Goal: Task Accomplishment & Management: Complete application form

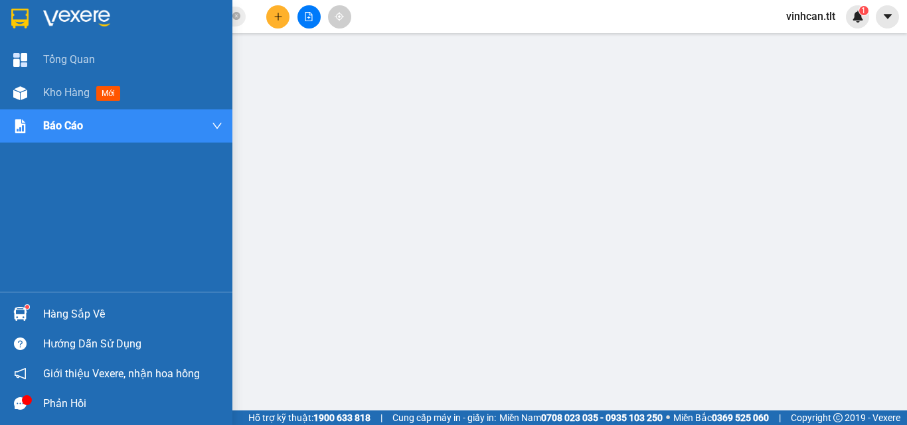
click at [35, 311] on div "Hàng sắp về" at bounding box center [116, 314] width 232 height 30
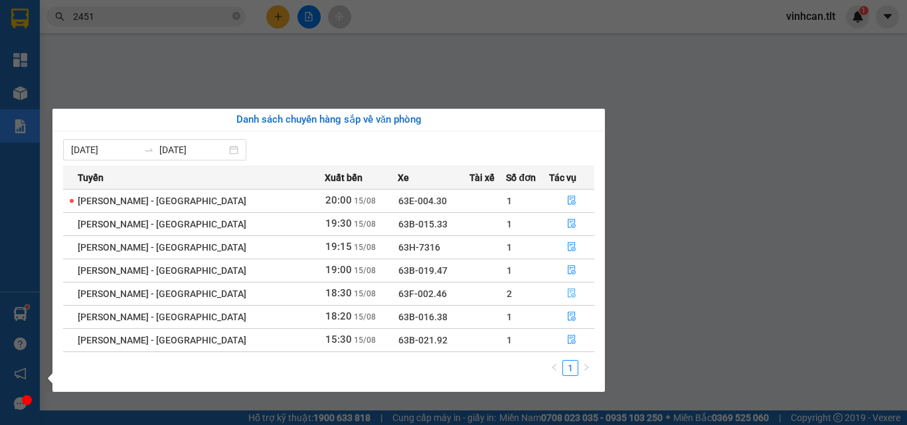
click at [571, 293] on button "button" at bounding box center [572, 293] width 44 height 21
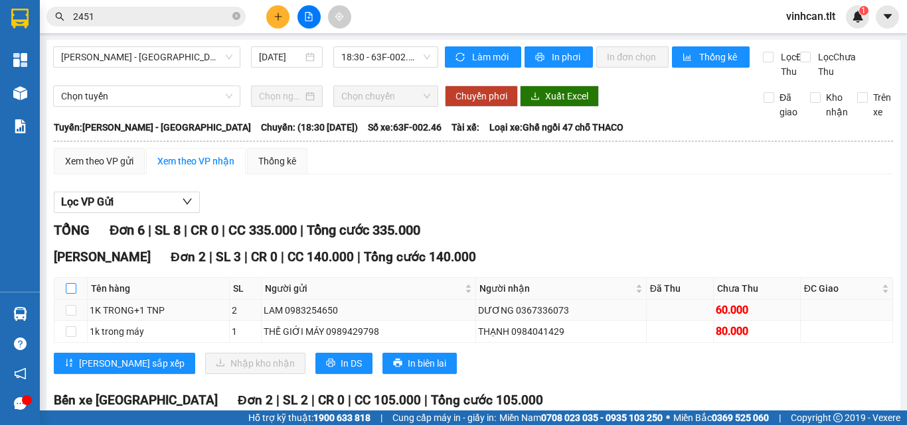
drag, startPoint x: 74, startPoint y: 304, endPoint x: 116, endPoint y: 328, distance: 48.2
click at [77, 300] on th at bounding box center [70, 289] width 33 height 22
click at [71, 294] on input "checkbox" at bounding box center [71, 288] width 11 height 11
checkbox input "true"
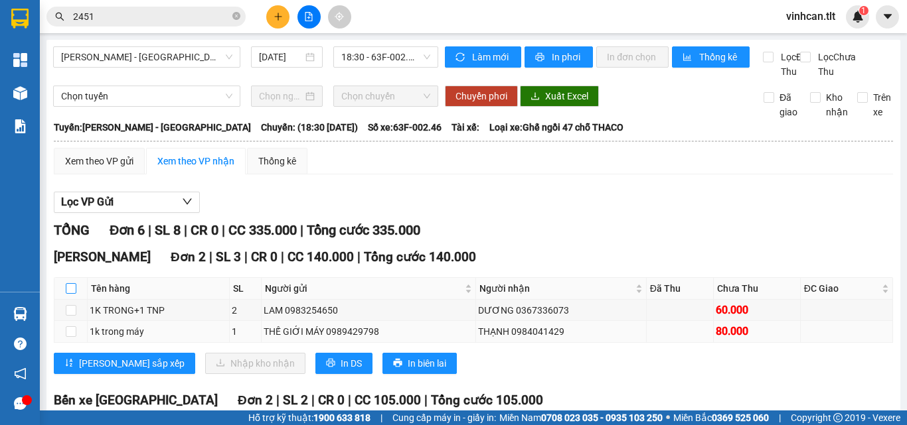
checkbox input "true"
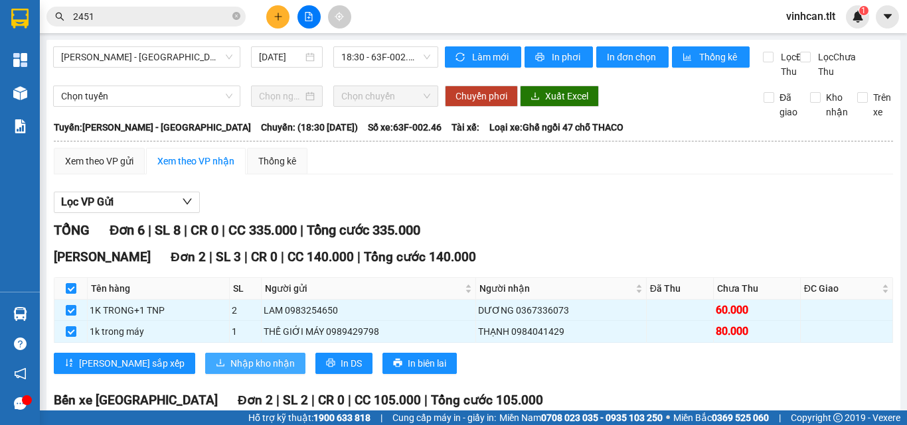
click at [230, 370] on span "Nhập kho nhận" at bounding box center [262, 363] width 64 height 15
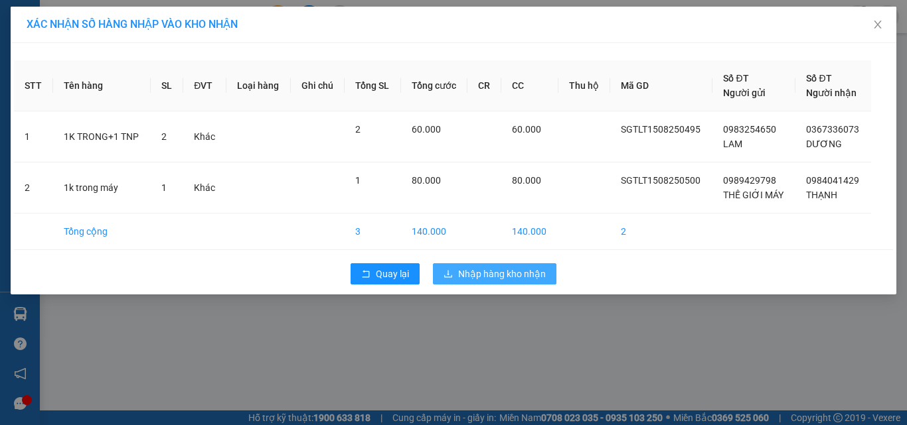
click at [538, 277] on span "Nhập hàng kho nhận" at bounding box center [502, 274] width 88 height 15
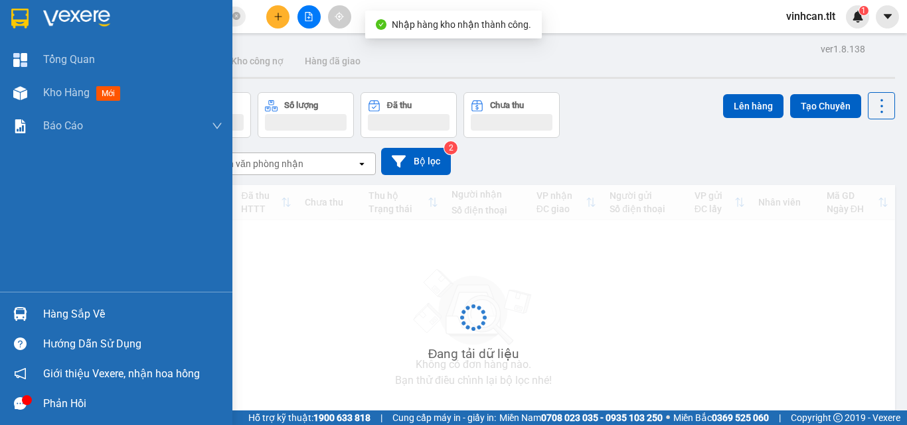
click at [23, 310] on img at bounding box center [20, 314] width 14 height 14
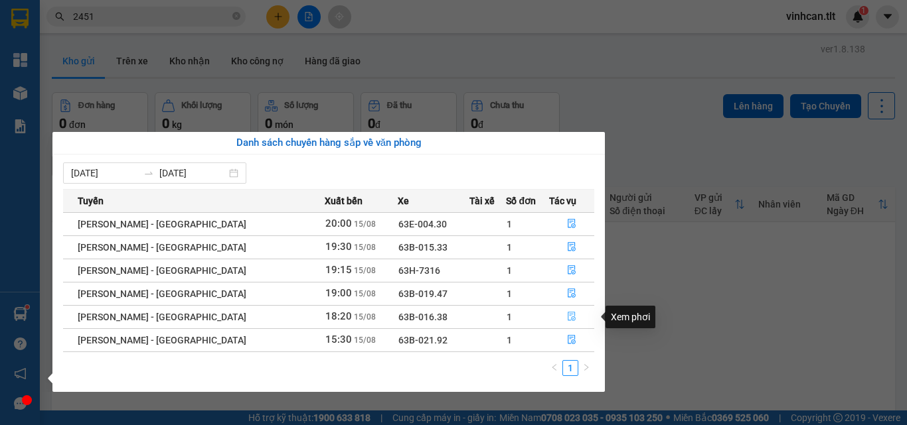
click at [567, 315] on icon "file-done" at bounding box center [571, 316] width 9 height 9
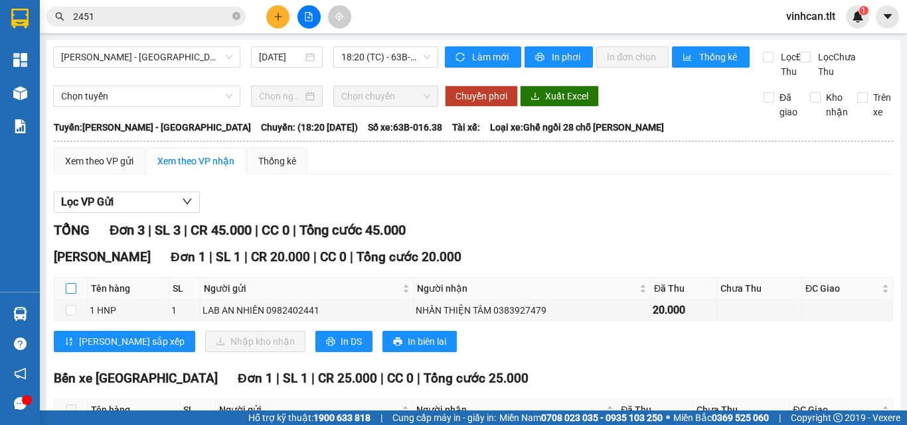
click at [66, 294] on input "checkbox" at bounding box center [71, 288] width 11 height 11
checkbox input "true"
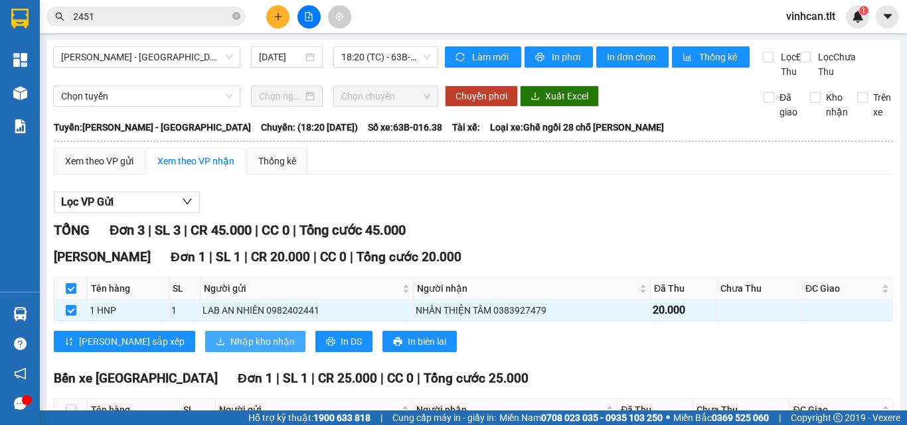
click at [230, 349] on span "Nhập kho nhận" at bounding box center [262, 341] width 64 height 15
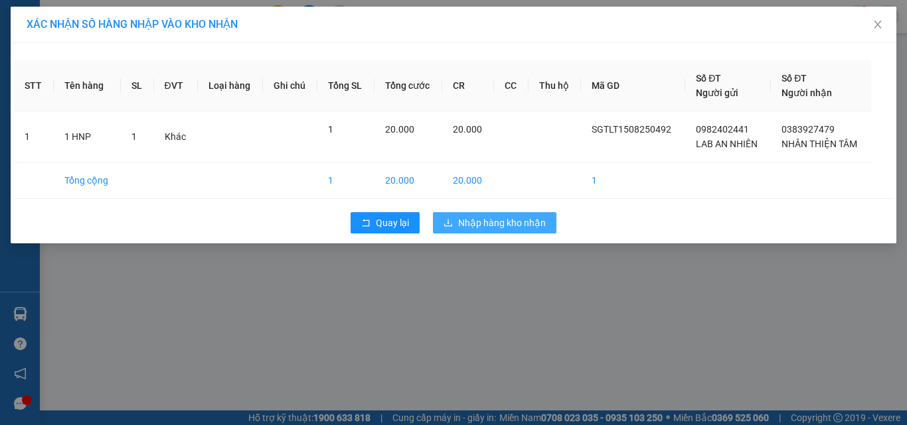
click at [526, 219] on span "Nhập hàng kho nhận" at bounding box center [502, 223] width 88 height 15
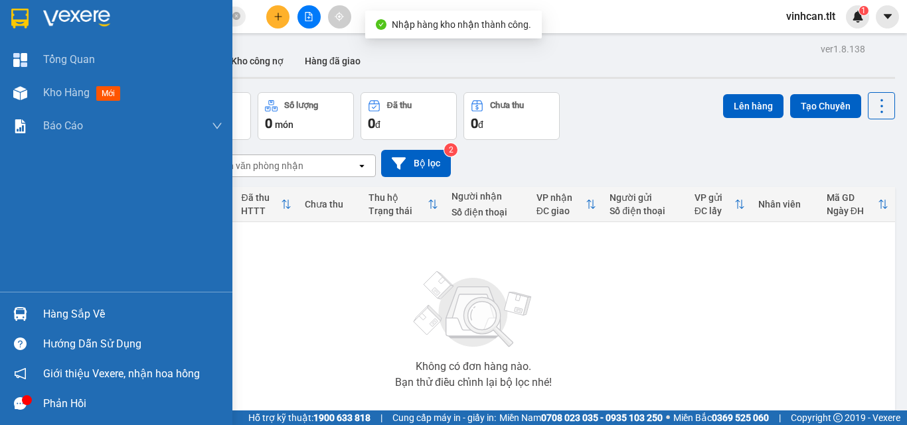
click at [19, 317] on img at bounding box center [20, 314] width 14 height 14
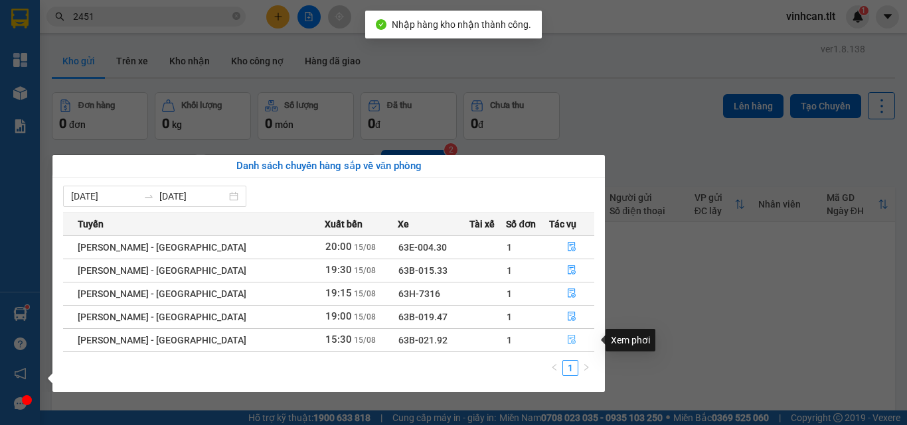
click at [575, 340] on button "button" at bounding box center [572, 340] width 44 height 21
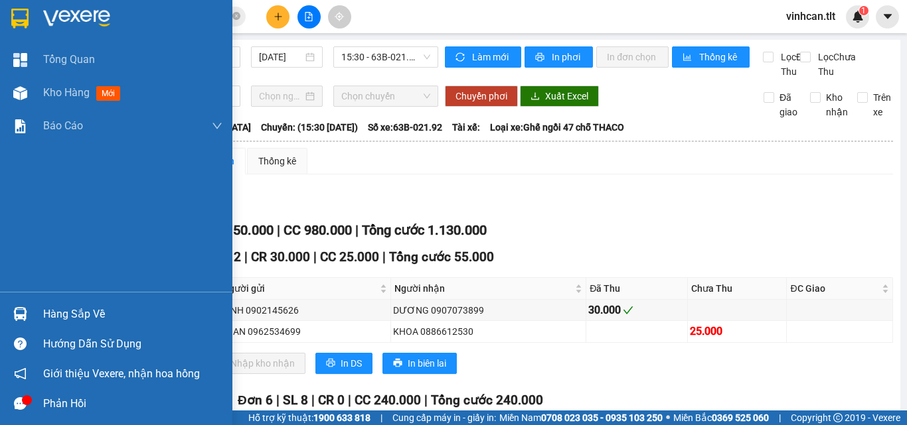
click at [7, 301] on div "Hàng sắp về" at bounding box center [116, 314] width 232 height 30
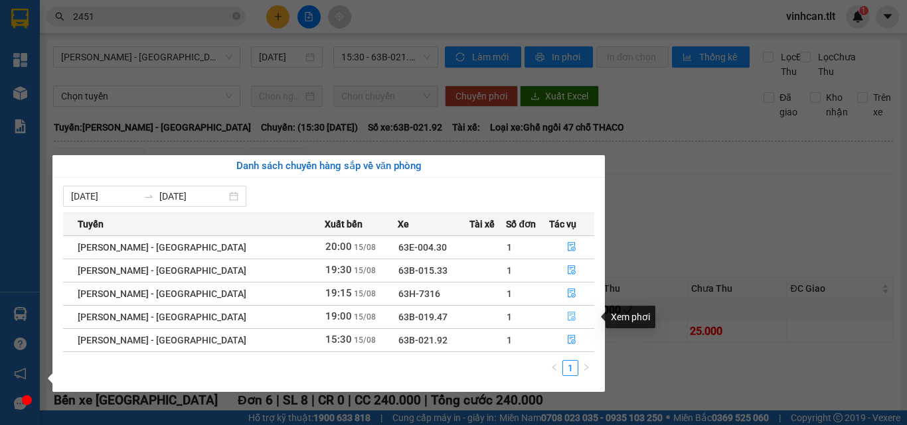
click at [553, 313] on button "button" at bounding box center [572, 317] width 44 height 21
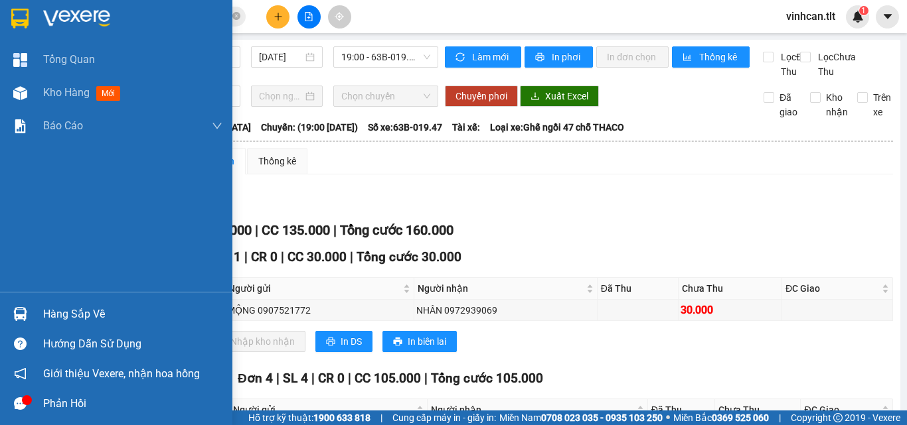
click at [17, 306] on div at bounding box center [20, 314] width 23 height 23
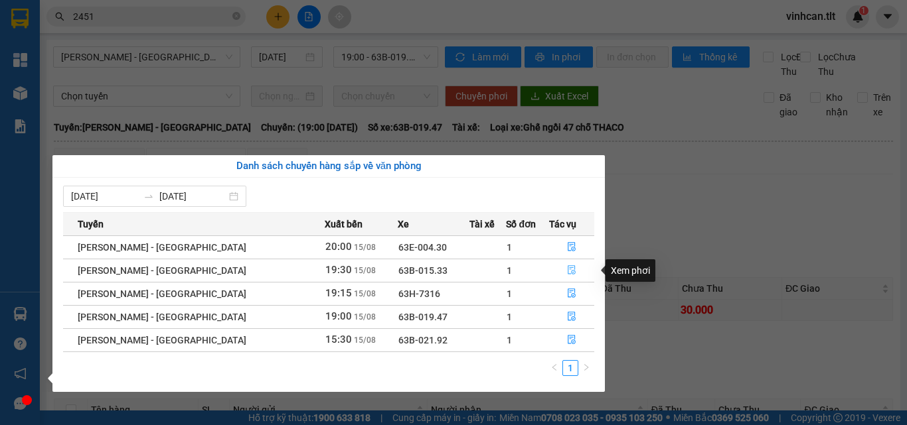
drag, startPoint x: 559, startPoint y: 274, endPoint x: 558, endPoint y: 267, distance: 6.7
click at [558, 268] on button "button" at bounding box center [572, 270] width 44 height 21
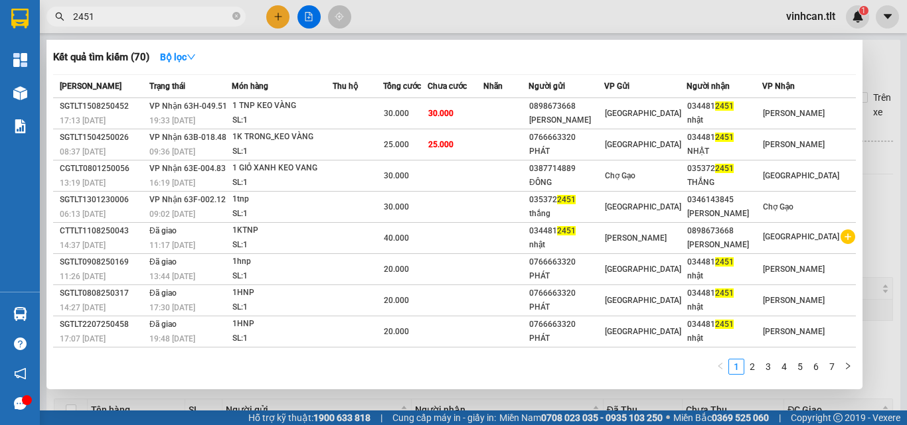
click at [181, 15] on input "2451" at bounding box center [151, 16] width 157 height 15
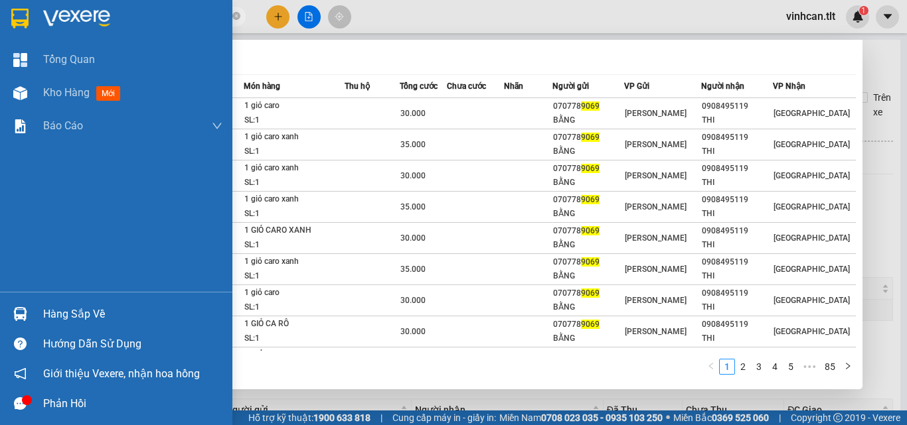
type input "9069"
click at [25, 310] on img at bounding box center [20, 314] width 14 height 14
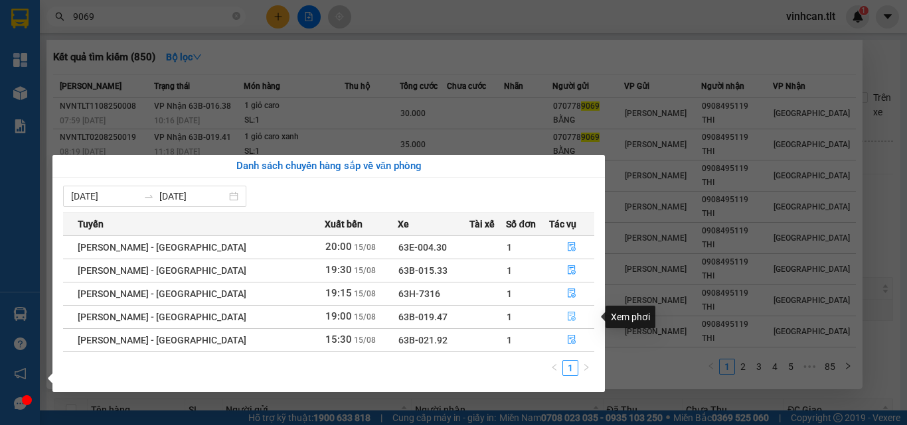
click at [559, 318] on button "button" at bounding box center [572, 317] width 44 height 21
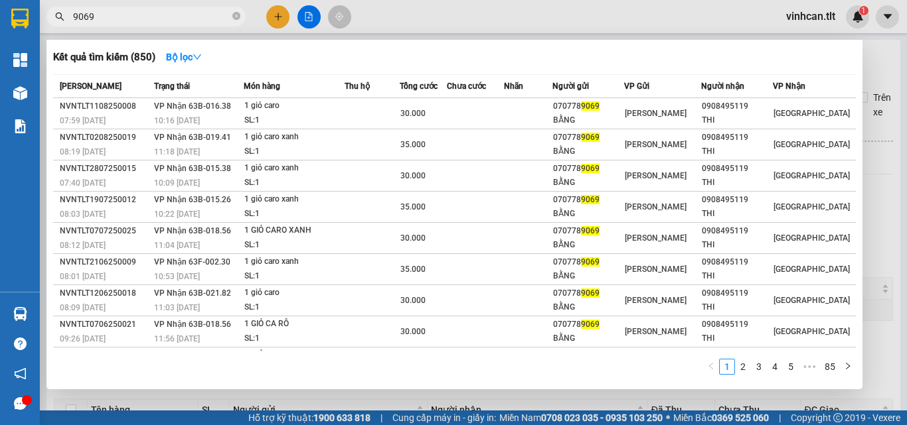
click at [875, 246] on div at bounding box center [453, 212] width 907 height 425
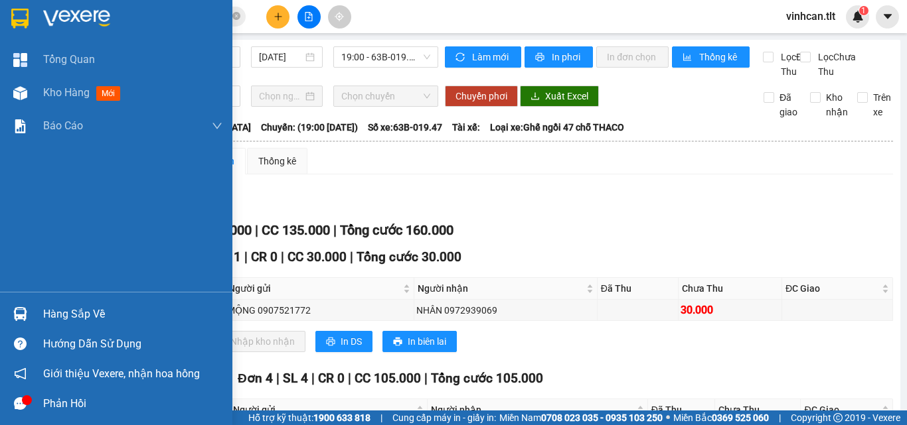
click at [21, 311] on img at bounding box center [20, 314] width 14 height 14
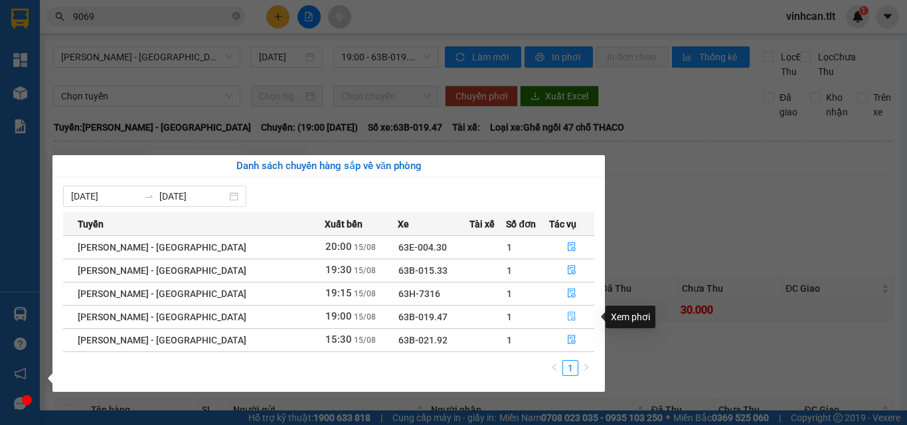
click at [559, 314] on button "button" at bounding box center [572, 317] width 44 height 21
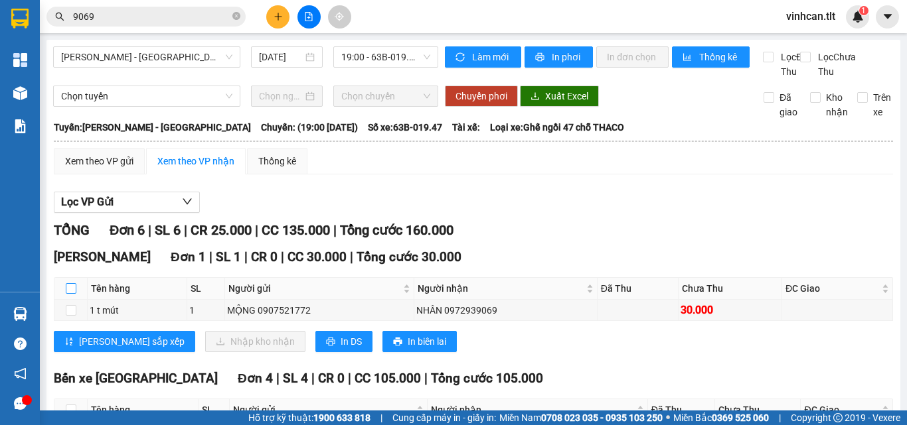
click at [73, 296] on label at bounding box center [71, 288] width 11 height 15
click at [73, 294] on input "checkbox" at bounding box center [71, 288] width 11 height 11
checkbox input "true"
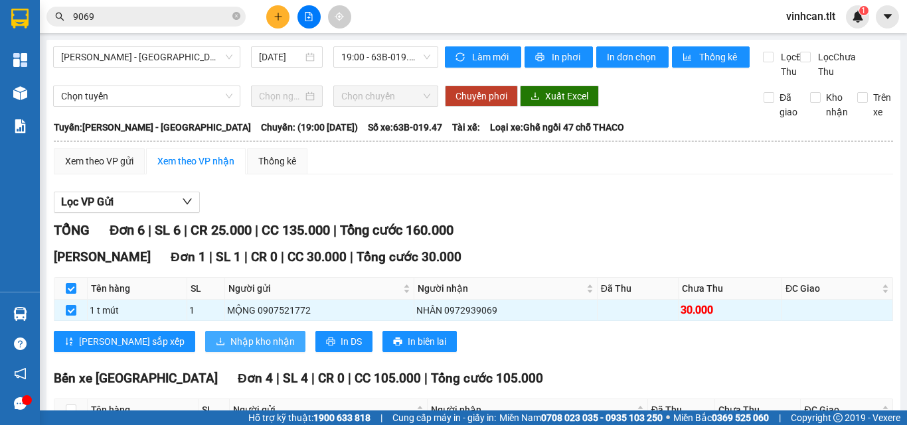
click at [230, 349] on span "Nhập kho nhận" at bounding box center [262, 341] width 64 height 15
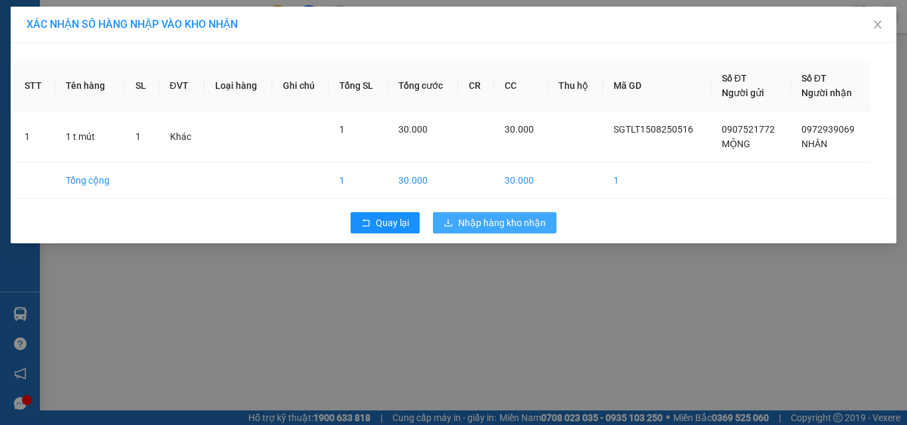
drag, startPoint x: 483, startPoint y: 230, endPoint x: 469, endPoint y: 231, distance: 14.6
click at [482, 230] on button "Nhập hàng kho nhận" at bounding box center [494, 222] width 123 height 21
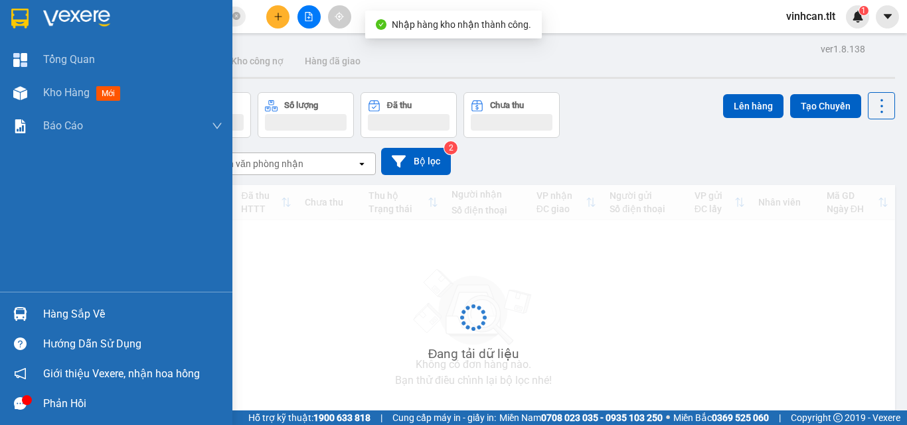
click at [23, 320] on img at bounding box center [20, 314] width 14 height 14
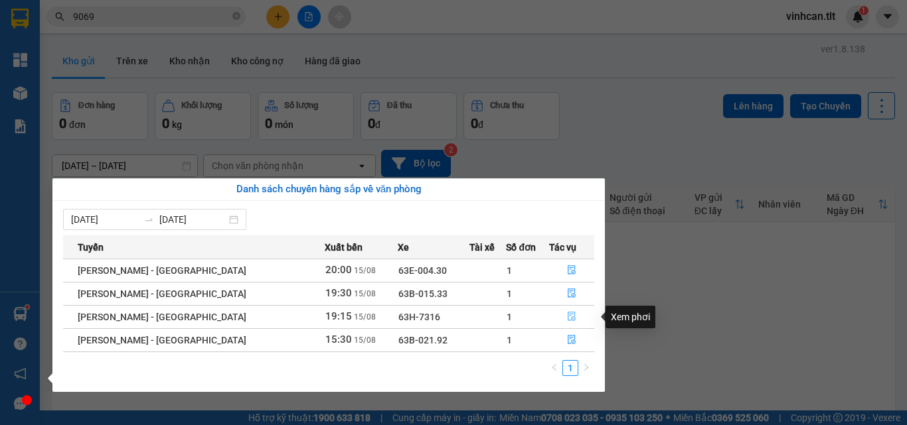
click at [567, 318] on icon "file-done" at bounding box center [571, 316] width 9 height 9
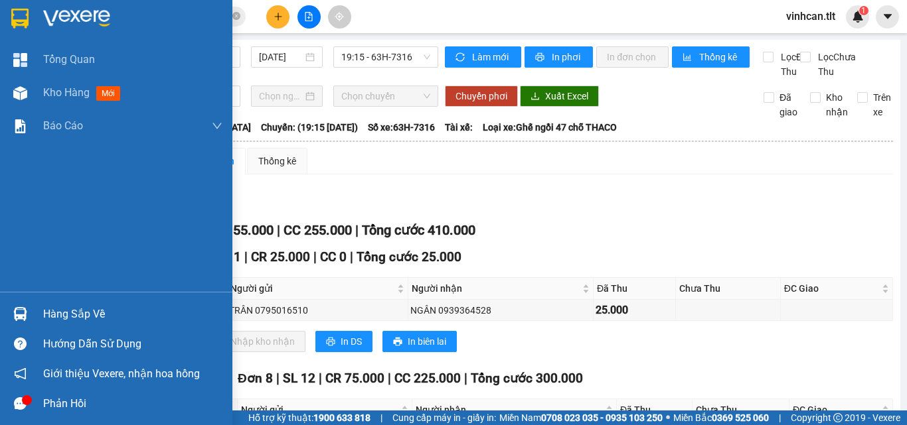
click at [31, 307] on div at bounding box center [20, 314] width 23 height 23
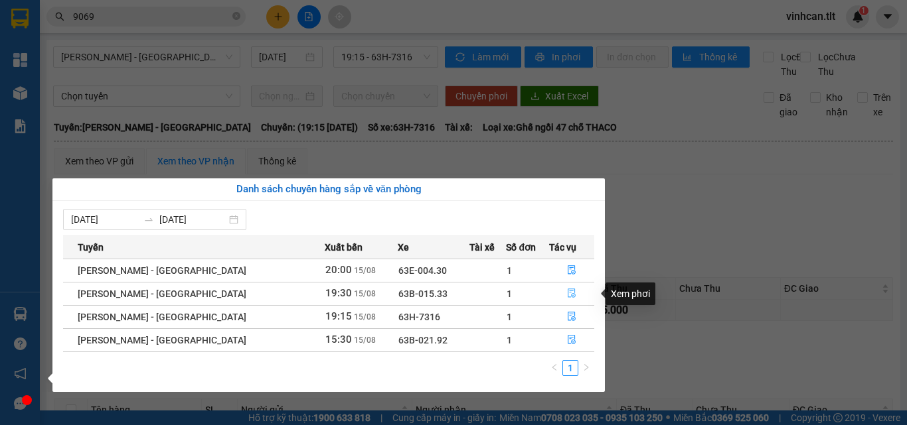
click at [568, 290] on icon "file-done" at bounding box center [571, 293] width 9 height 9
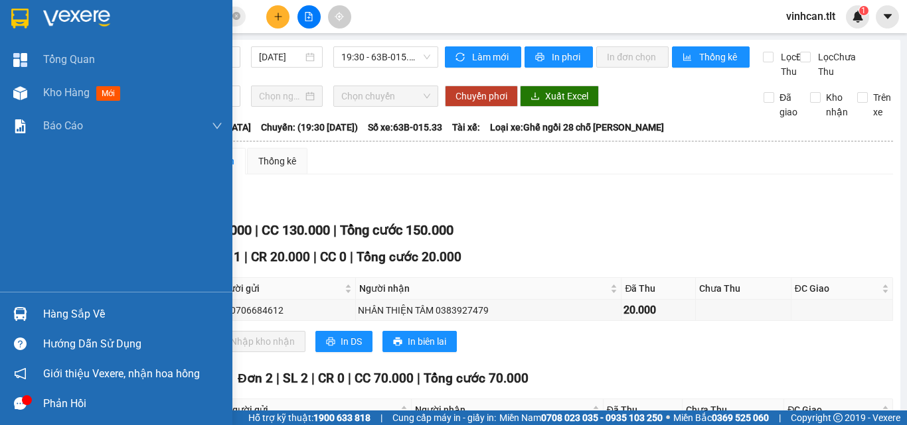
click at [31, 303] on div at bounding box center [20, 314] width 23 height 23
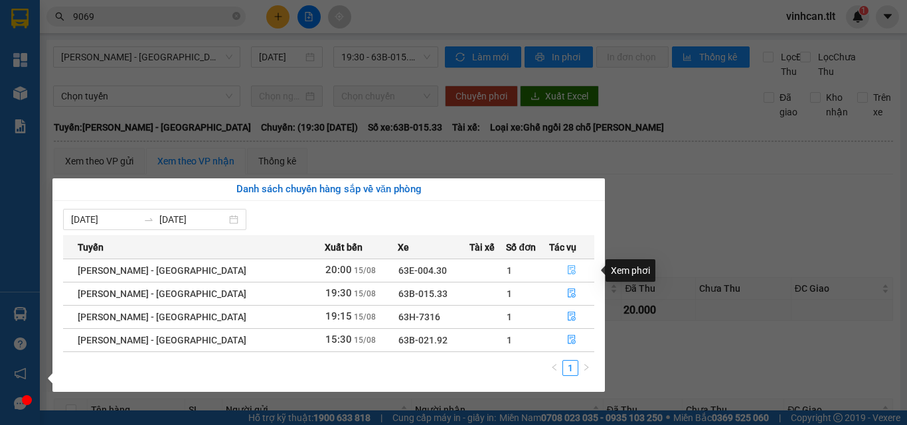
click at [567, 271] on icon "file-done" at bounding box center [571, 270] width 8 height 9
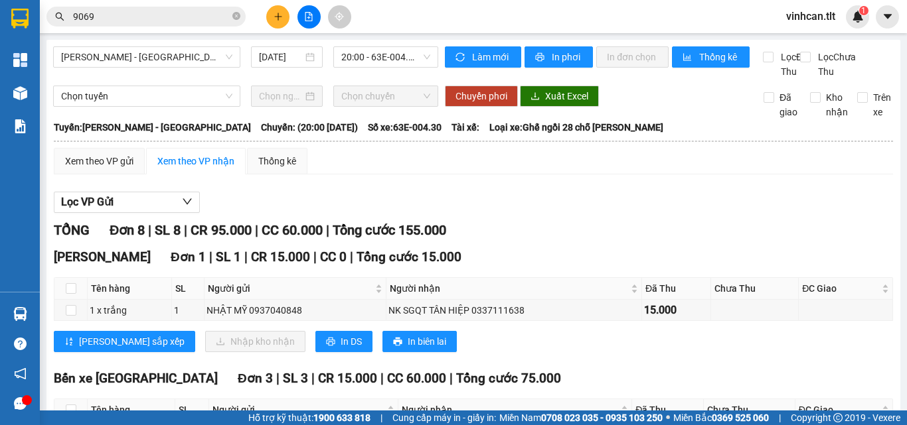
click at [186, 17] on input "9069" at bounding box center [151, 16] width 157 height 15
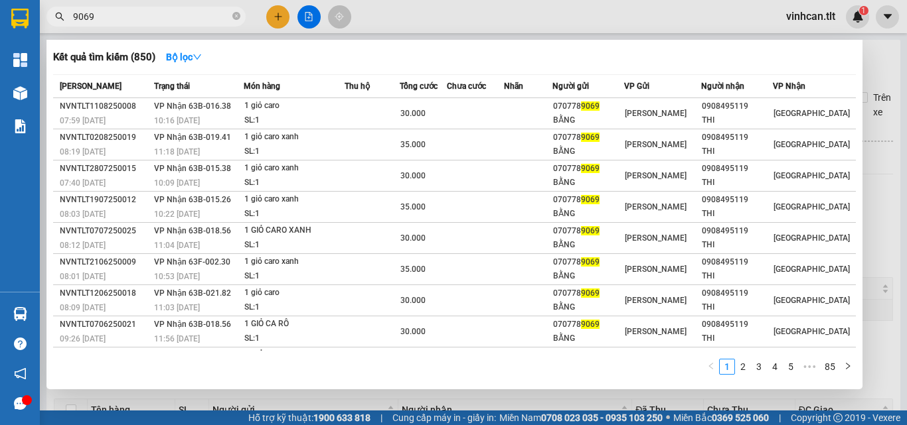
click at [186, 17] on input "9069" at bounding box center [151, 16] width 157 height 15
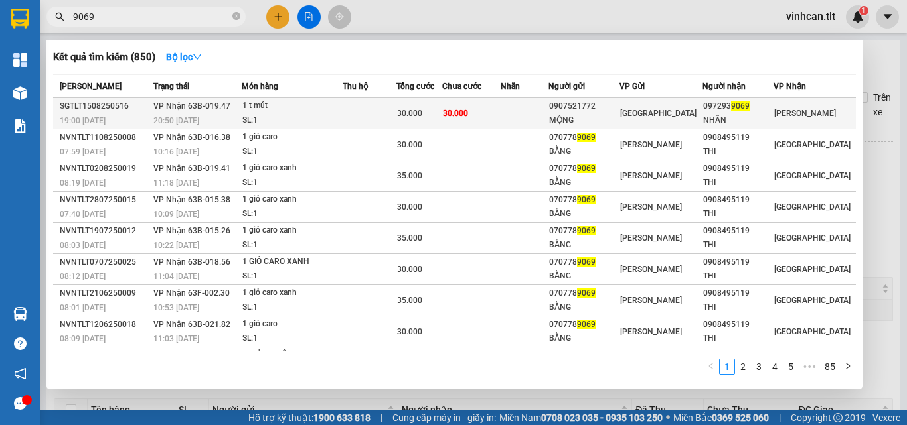
click at [468, 108] on span "30.000" at bounding box center [455, 113] width 25 height 11
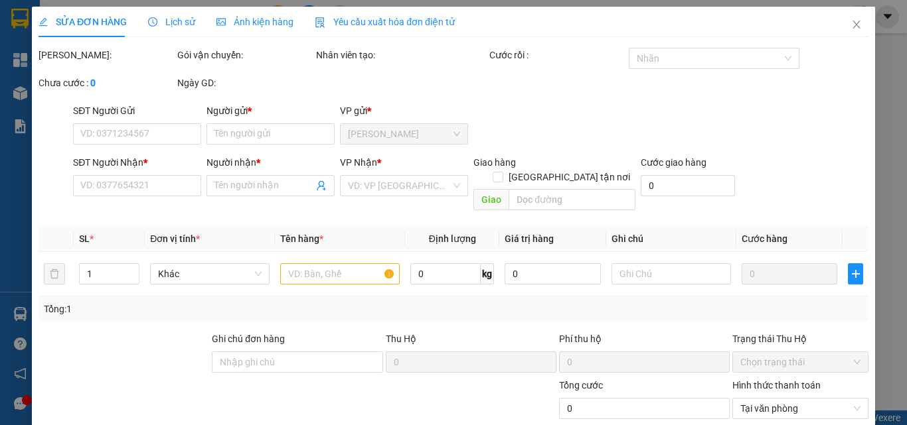
type input "0907521772"
type input "MỘNG"
type input "0972939069"
type input "NHÂN"
type input "30.000"
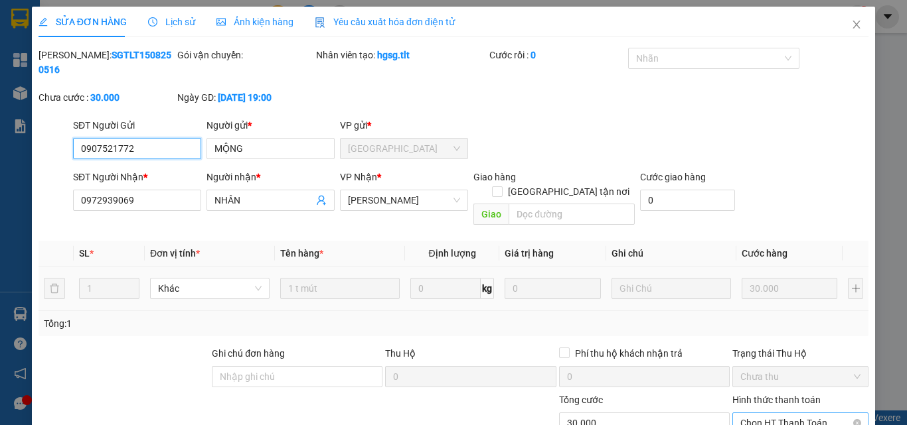
scroll to position [31, 0]
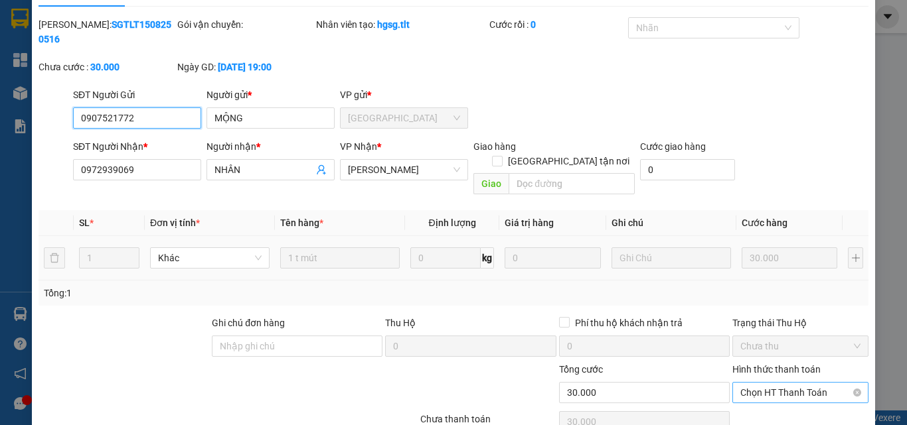
click at [779, 383] on span "Chọn HT Thanh Toán" at bounding box center [800, 393] width 120 height 20
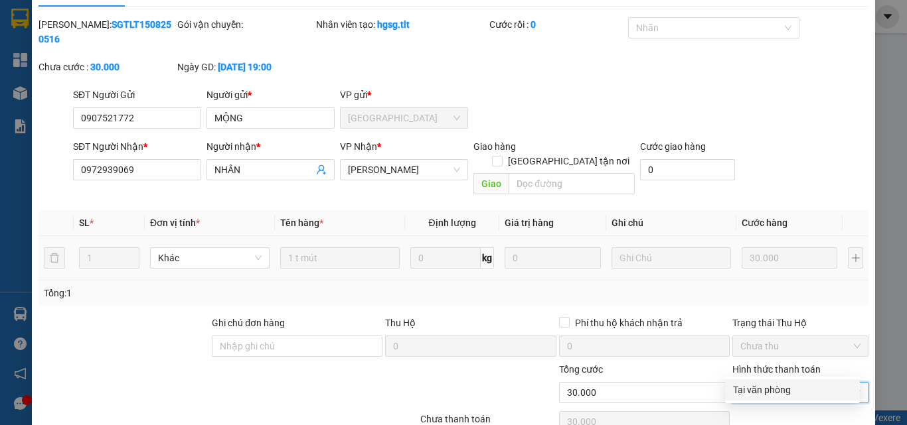
click at [771, 391] on div "Tại văn phòng" at bounding box center [792, 390] width 119 height 15
type input "0"
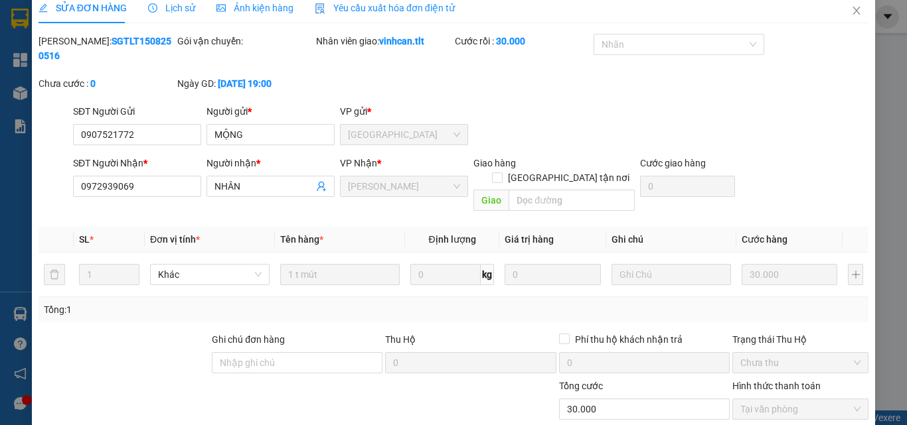
scroll to position [0, 0]
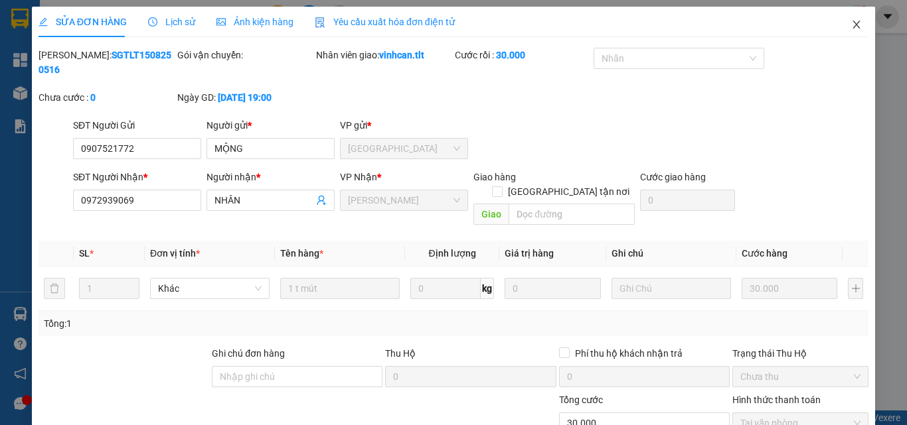
click at [838, 20] on span "Close" at bounding box center [856, 25] width 37 height 37
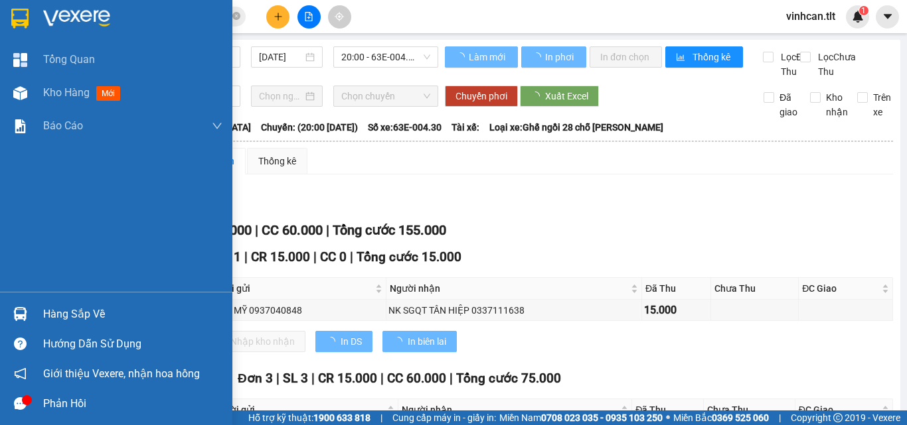
click at [15, 321] on div at bounding box center [20, 314] width 23 height 23
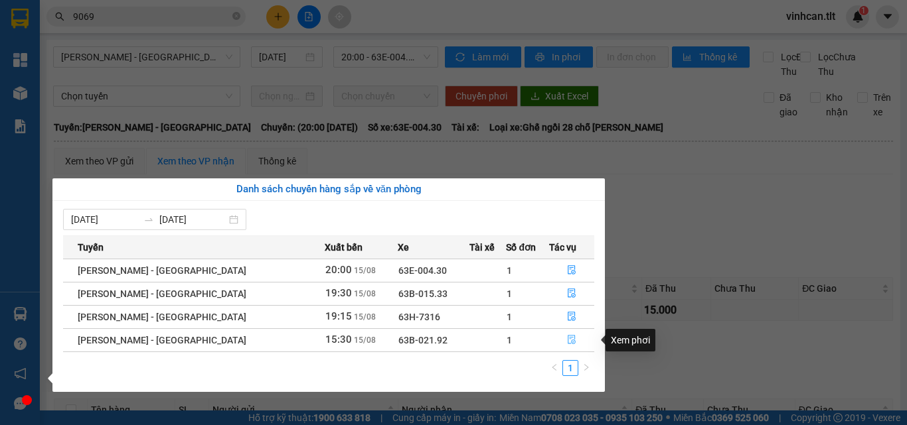
click at [570, 343] on icon "file-done" at bounding box center [571, 339] width 9 height 9
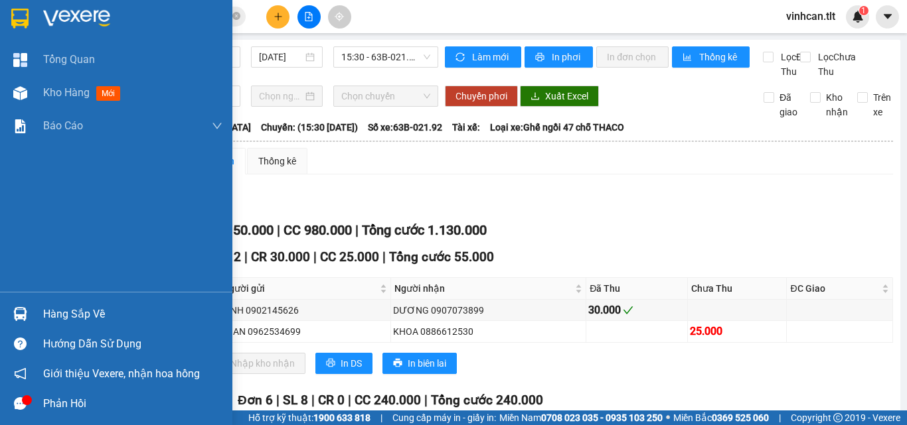
drag, startPoint x: 33, startPoint y: 317, endPoint x: 54, endPoint y: 316, distance: 21.2
click at [33, 317] on div "Hàng sắp về" at bounding box center [116, 314] width 232 height 30
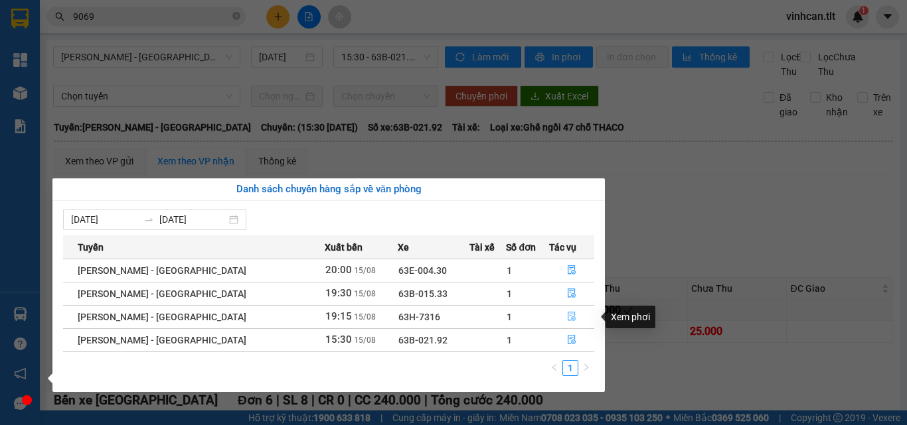
click at [552, 309] on button "button" at bounding box center [572, 317] width 44 height 21
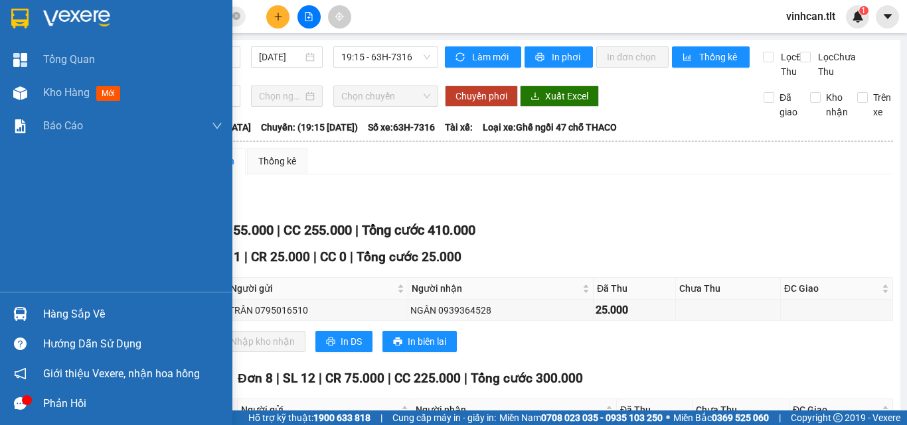
click at [35, 311] on div "Hàng sắp về" at bounding box center [116, 314] width 232 height 30
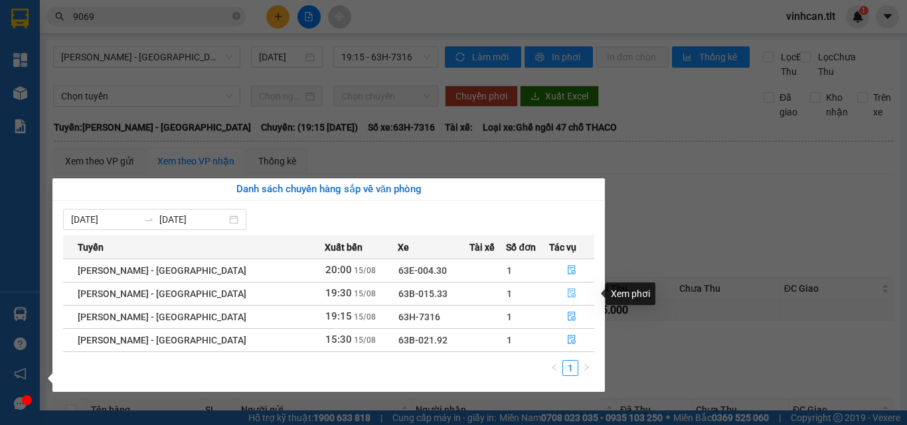
click at [571, 286] on button "button" at bounding box center [572, 293] width 44 height 21
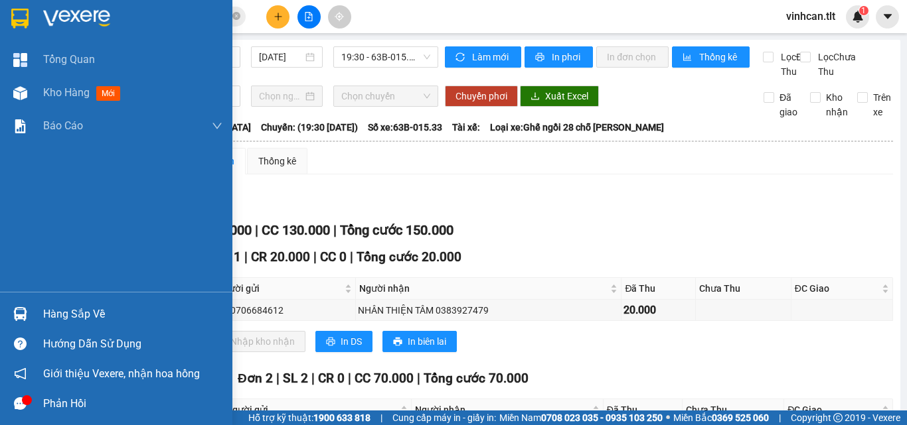
click at [33, 313] on div "Hàng sắp về" at bounding box center [116, 314] width 232 height 30
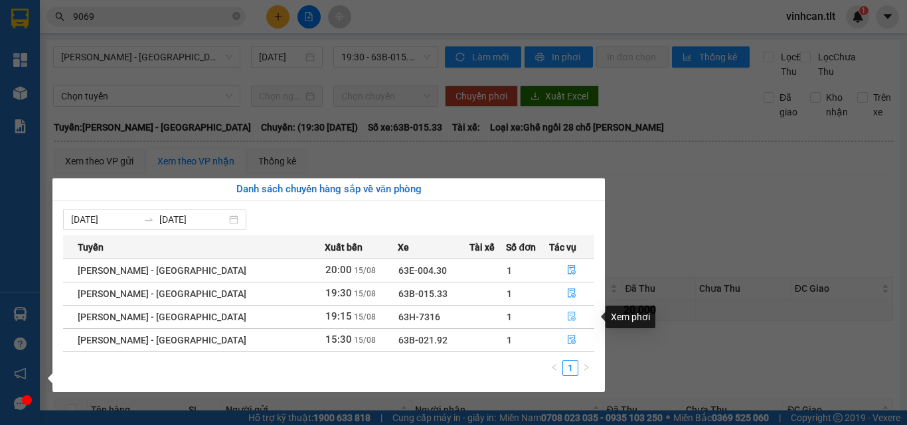
click at [573, 315] on button "button" at bounding box center [572, 317] width 44 height 21
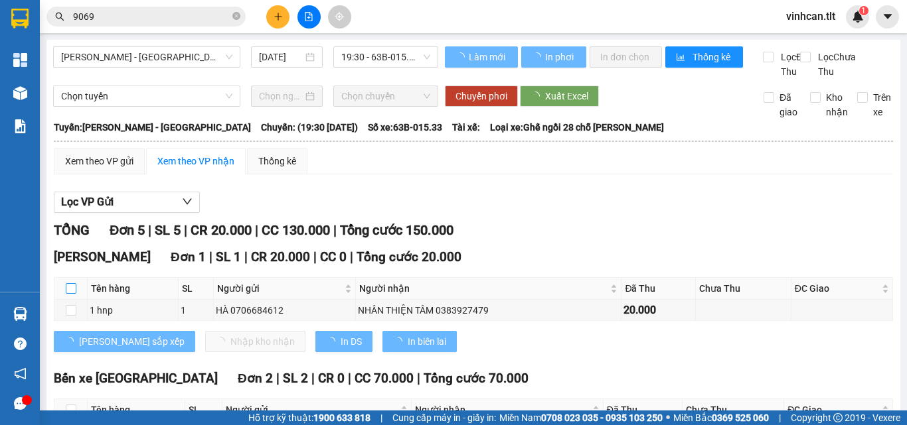
click at [68, 294] on input "checkbox" at bounding box center [71, 288] width 11 height 11
checkbox input "true"
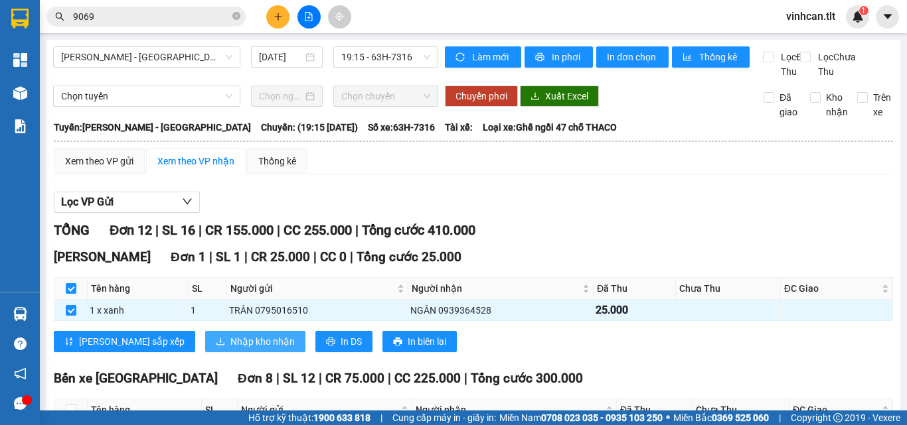
click at [230, 349] on span "Nhập kho nhận" at bounding box center [262, 341] width 64 height 15
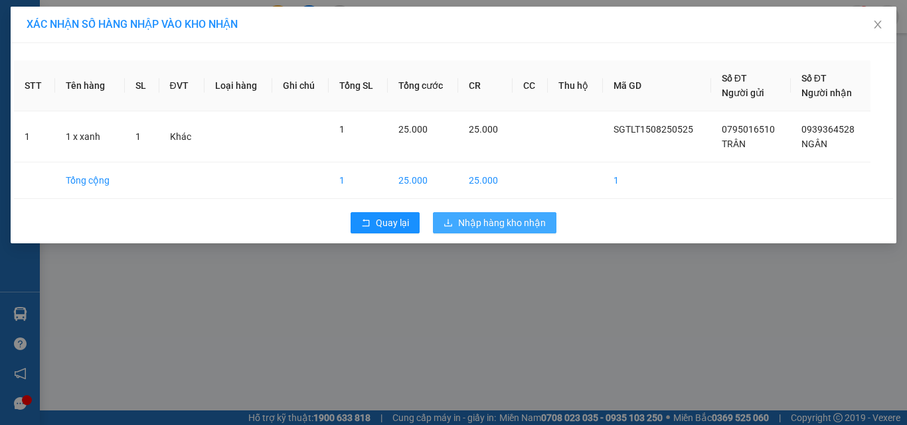
click at [514, 226] on span "Nhập hàng kho nhận" at bounding box center [502, 223] width 88 height 15
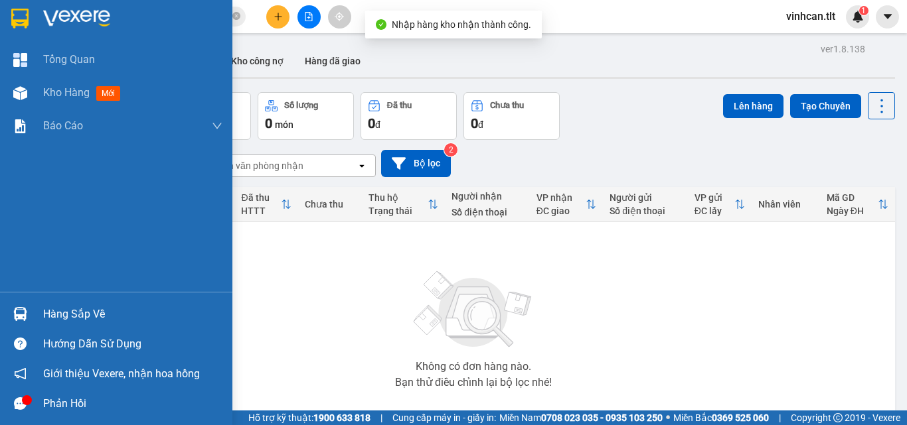
click at [7, 309] on div "Hàng sắp về" at bounding box center [116, 314] width 232 height 30
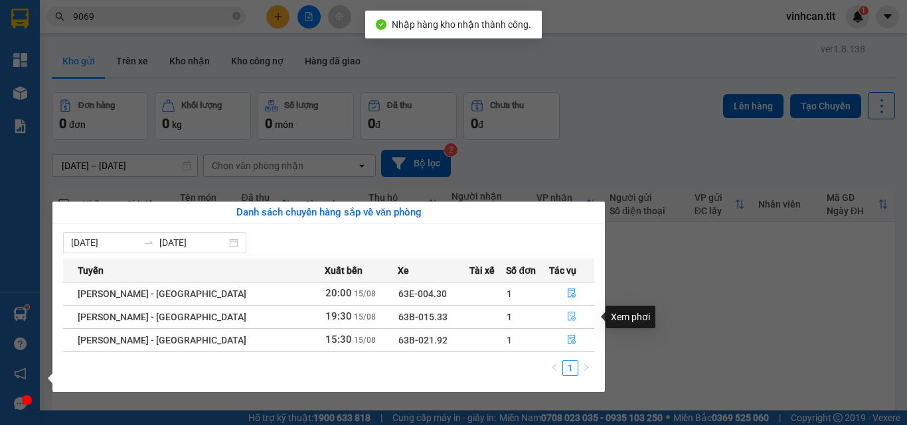
click at [567, 318] on icon "file-done" at bounding box center [571, 316] width 9 height 9
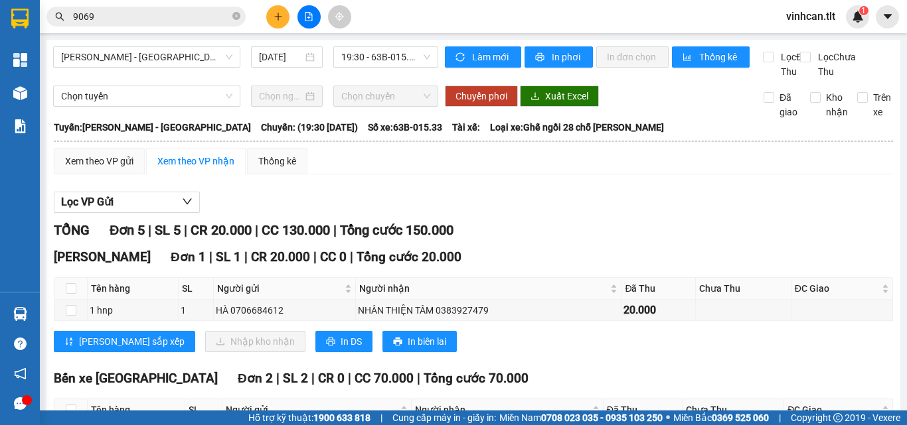
click at [173, 23] on input "9069" at bounding box center [151, 16] width 157 height 15
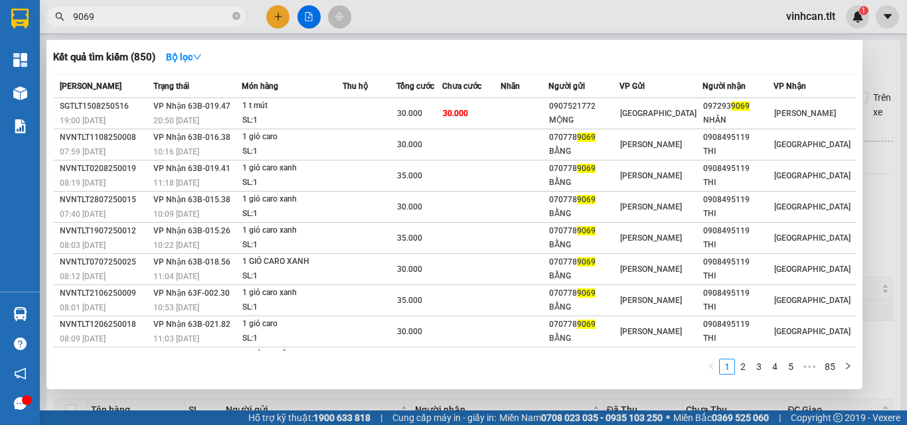
click at [173, 23] on input "9069" at bounding box center [151, 16] width 157 height 15
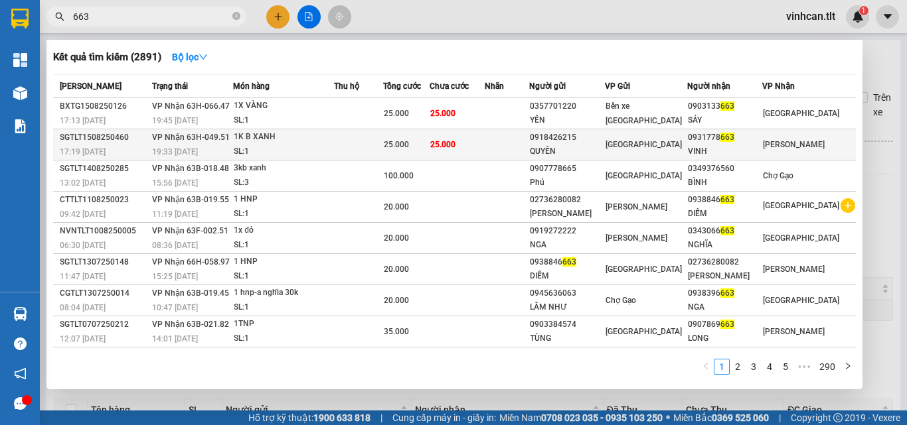
type input "663"
click at [285, 147] on div "SL: 1" at bounding box center [284, 152] width 100 height 15
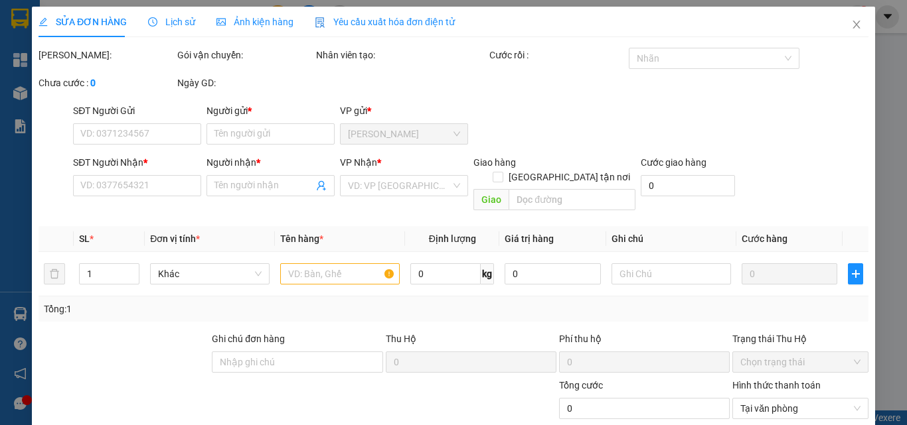
type input "0918426215"
type input "QUYỀN"
type input "0931778663"
type input "VINH"
type input "25.000"
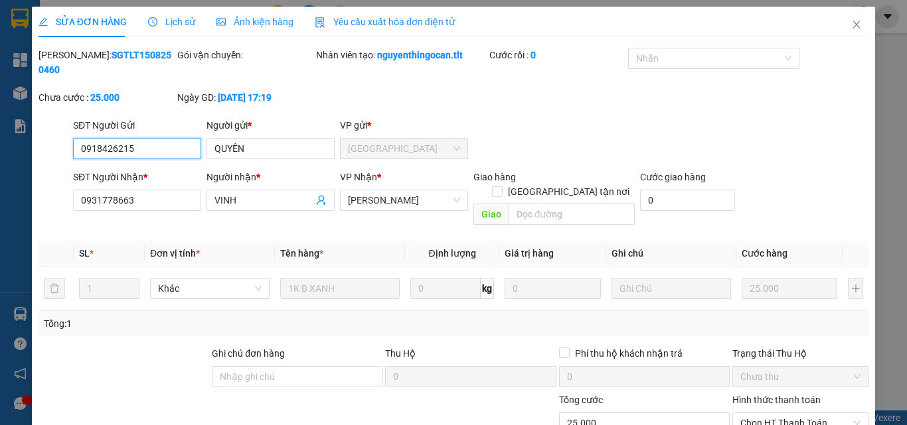
scroll to position [67, 0]
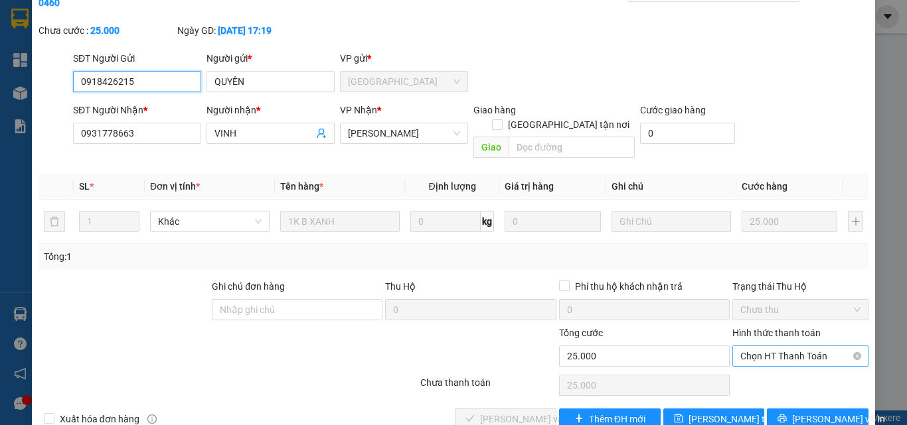
click at [778, 346] on span "Chọn HT Thanh Toán" at bounding box center [800, 356] width 120 height 20
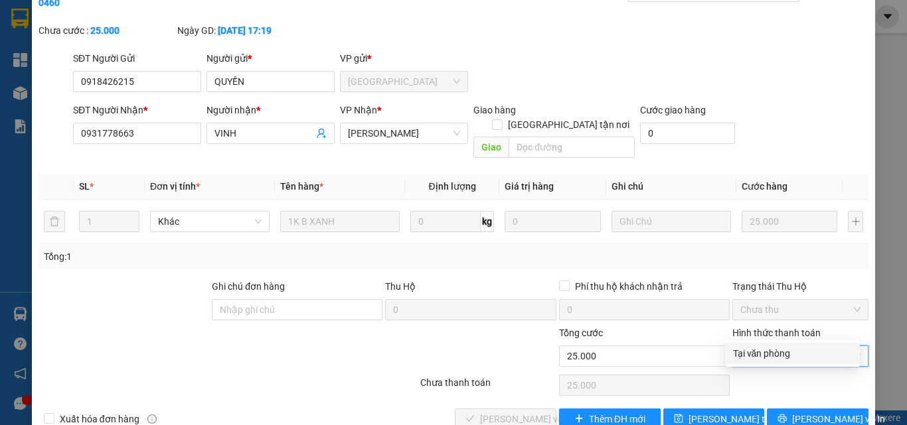
drag, startPoint x: 800, startPoint y: 350, endPoint x: 726, endPoint y: 366, distance: 76.0
click at [801, 350] on div "Tại văn phòng" at bounding box center [792, 353] width 119 height 15
type input "0"
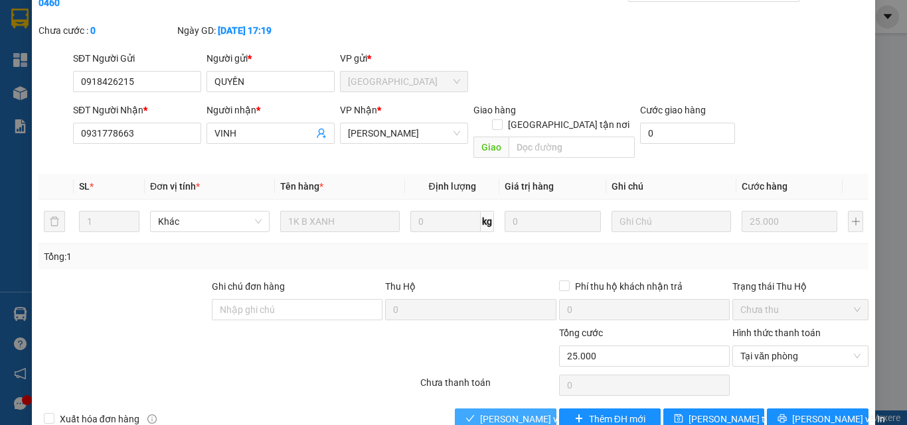
click at [513, 409] on button "[PERSON_NAME] và Giao hàng" at bounding box center [506, 419] width 102 height 21
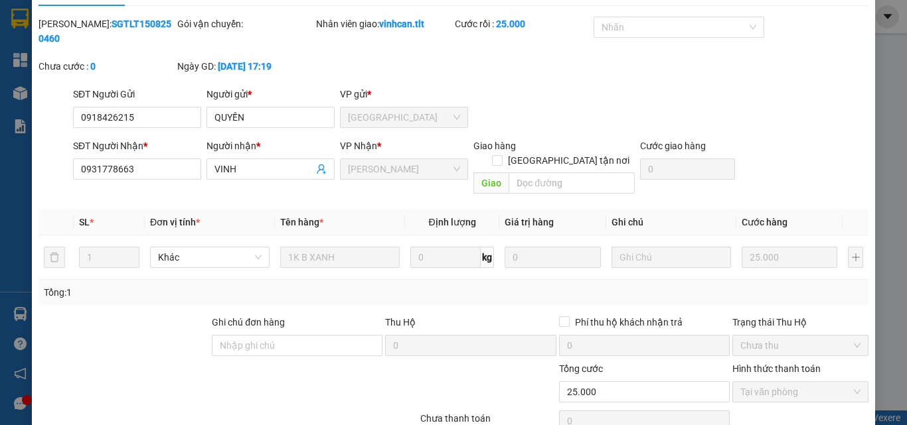
scroll to position [0, 0]
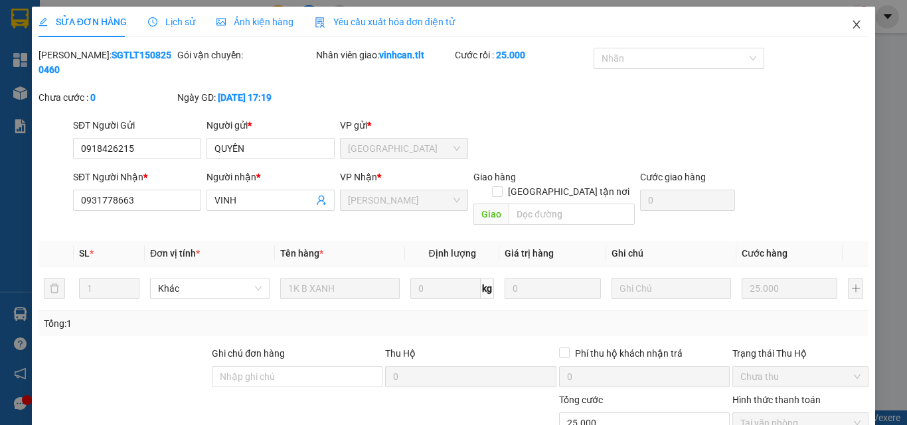
click at [851, 25] on icon "close" at bounding box center [856, 24] width 11 height 11
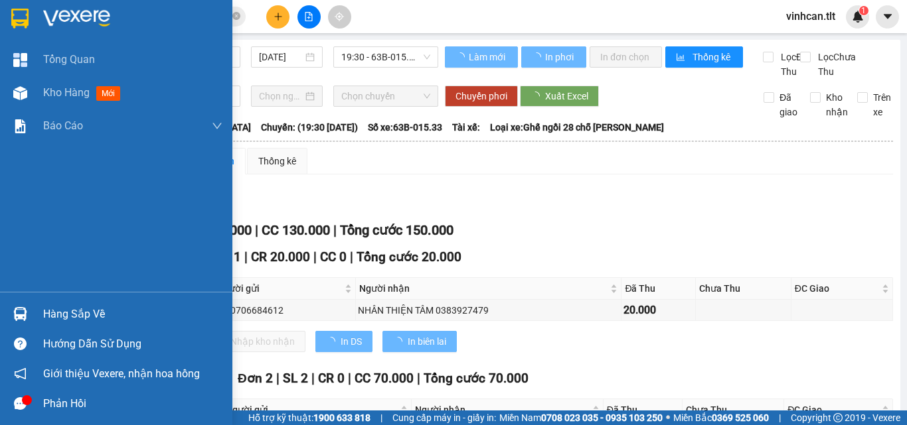
click at [27, 320] on div at bounding box center [20, 314] width 23 height 23
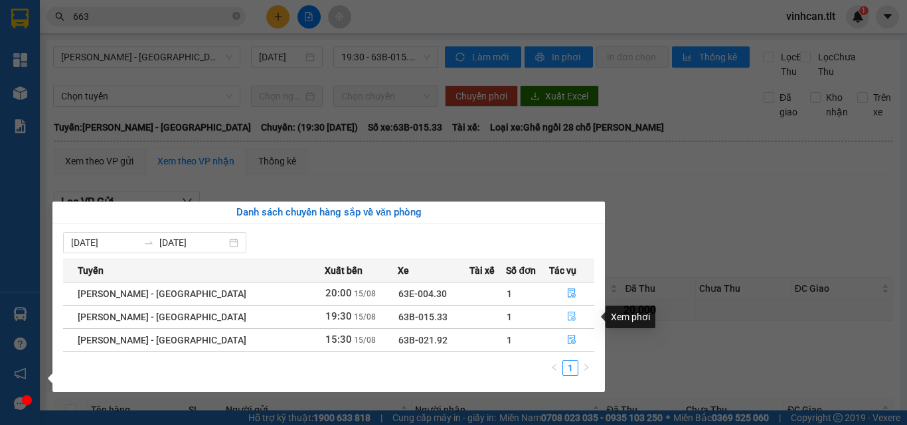
click at [567, 317] on icon "file-done" at bounding box center [571, 317] width 8 height 9
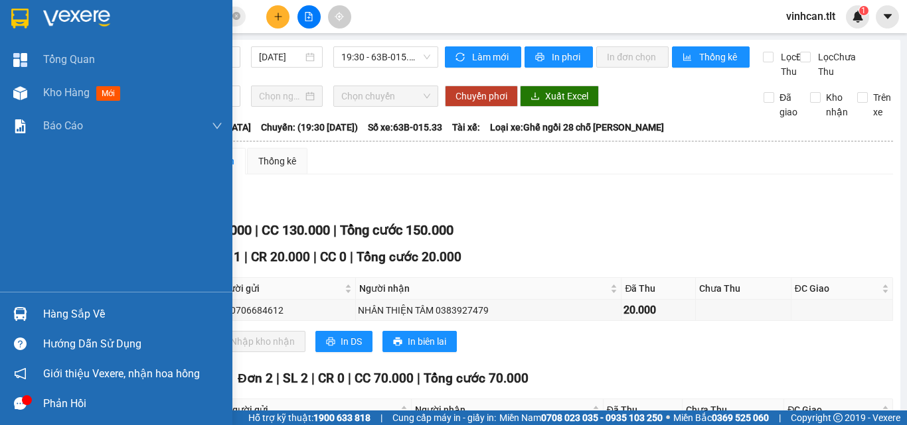
click at [54, 307] on div "Hàng sắp về" at bounding box center [132, 315] width 179 height 20
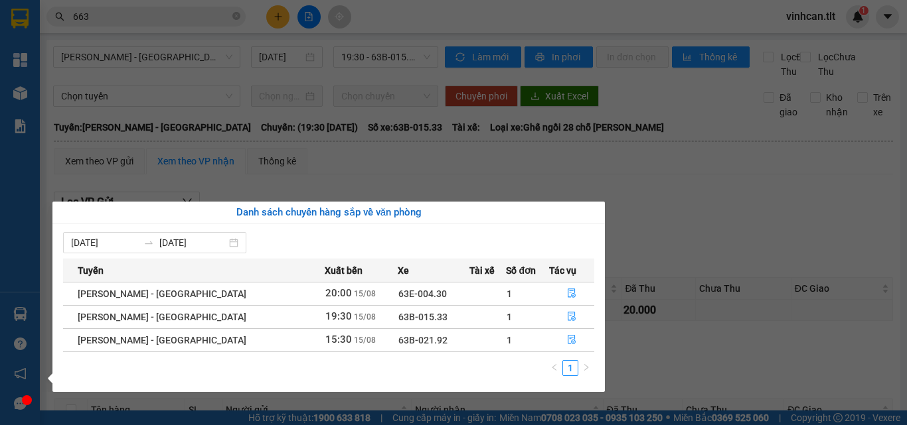
click at [758, 215] on section "Kết quả tìm kiếm ( 2891 ) Bộ lọc Mã ĐH Trạng thái Món hàng Thu hộ Tổng cước Chư…" at bounding box center [453, 212] width 907 height 425
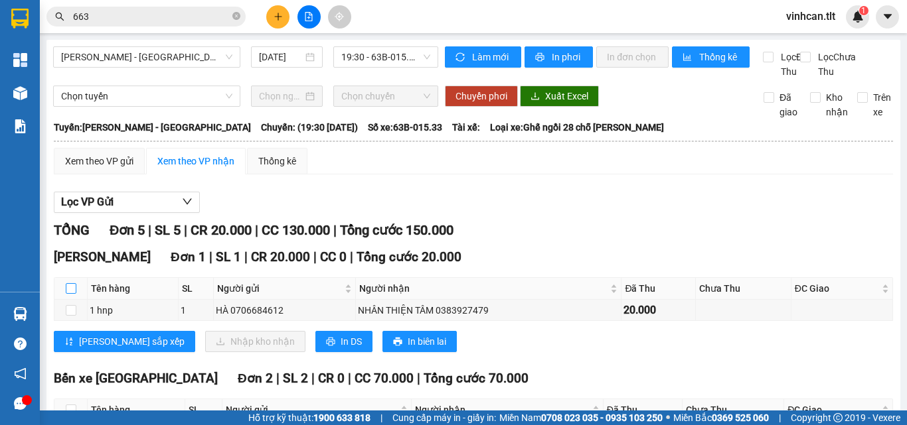
click at [68, 294] on input "checkbox" at bounding box center [71, 288] width 11 height 11
checkbox input "true"
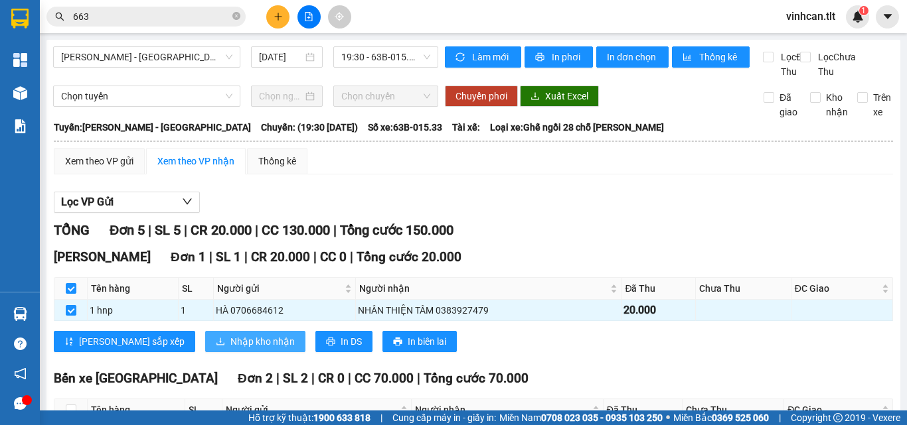
click at [230, 349] on span "Nhập kho nhận" at bounding box center [262, 341] width 64 height 15
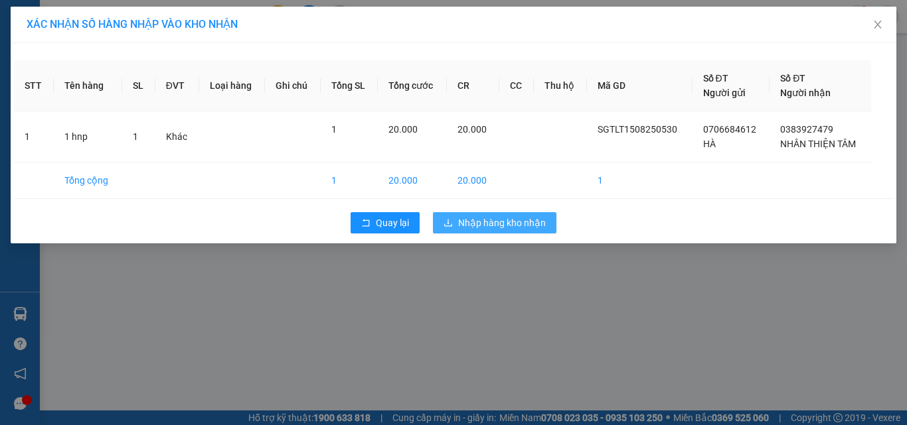
click at [509, 222] on span "Nhập hàng kho nhận" at bounding box center [502, 223] width 88 height 15
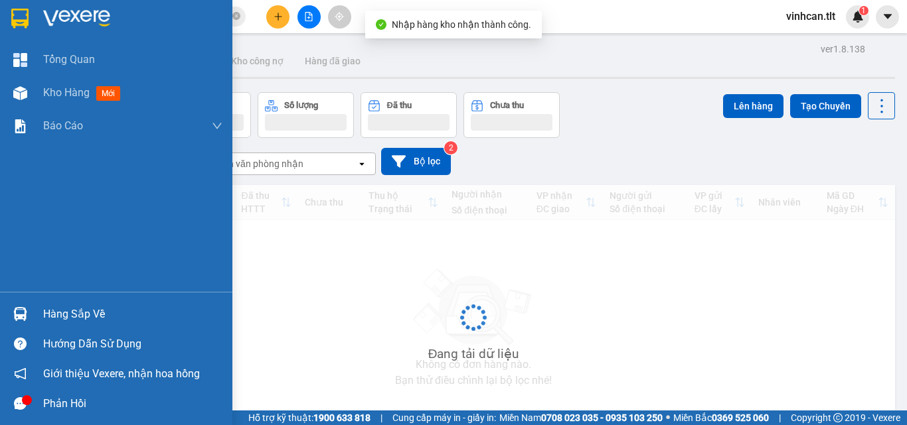
click at [27, 317] on div at bounding box center [20, 314] width 23 height 23
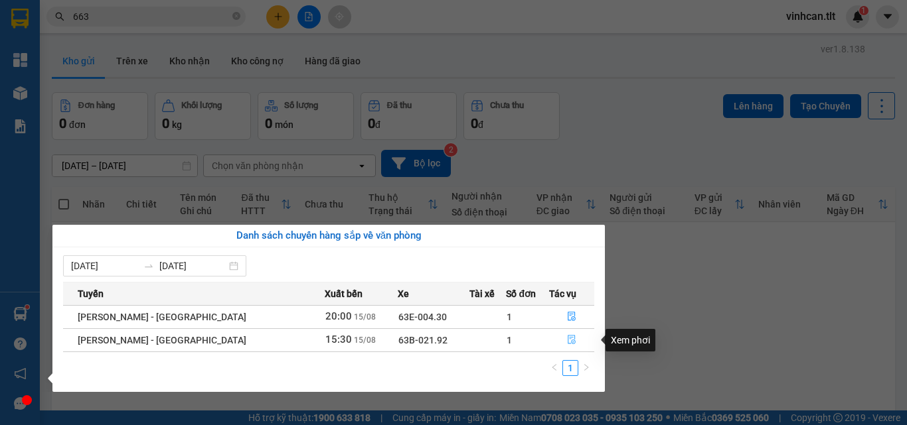
click at [568, 341] on icon "file-done" at bounding box center [571, 339] width 9 height 9
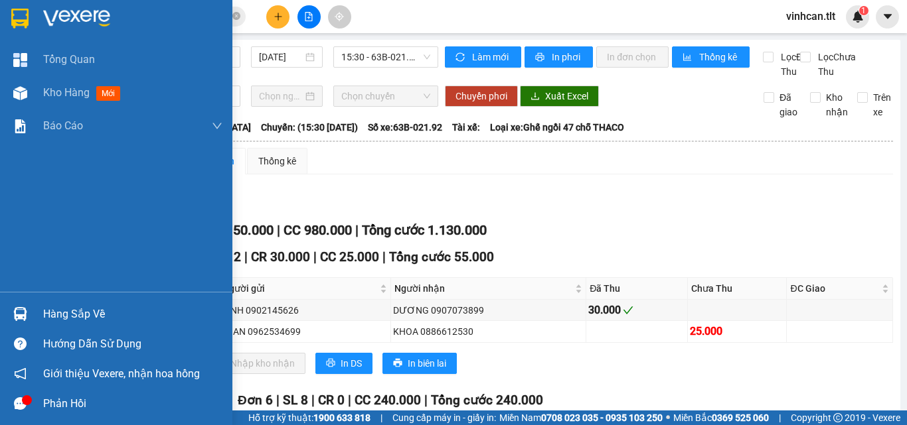
click at [14, 317] on img at bounding box center [20, 314] width 14 height 14
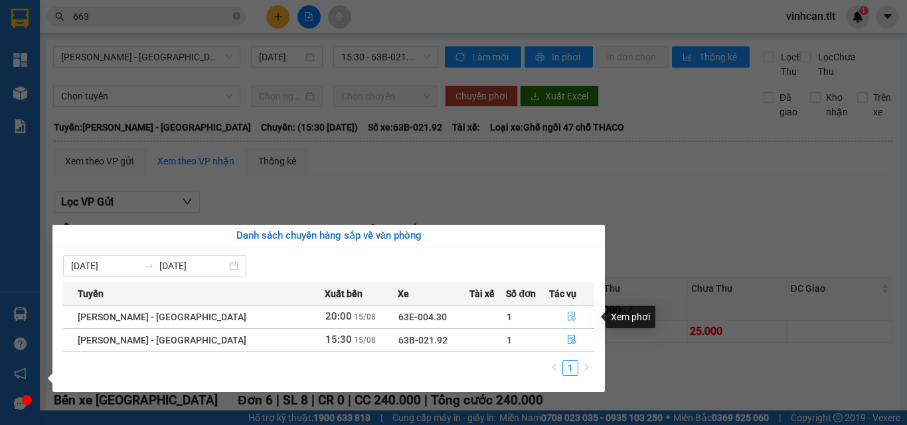
click at [573, 315] on button "button" at bounding box center [572, 317] width 44 height 21
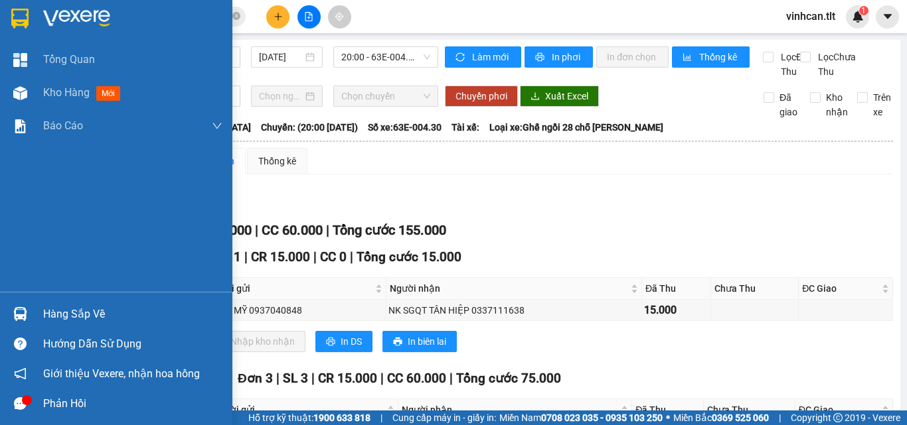
click at [21, 314] on img at bounding box center [20, 314] width 14 height 14
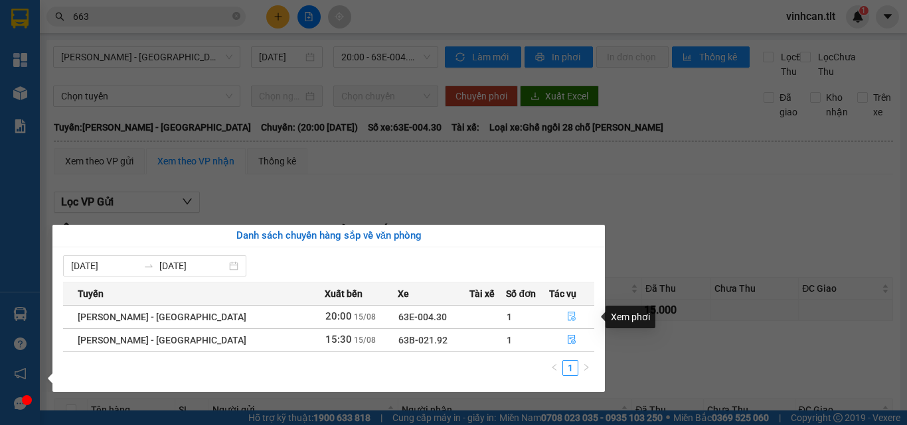
click at [556, 314] on button "button" at bounding box center [572, 317] width 44 height 21
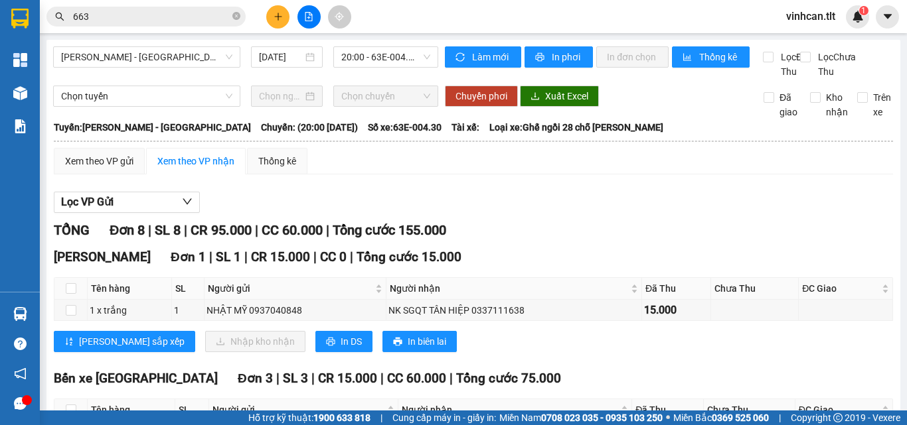
click at [64, 300] on th at bounding box center [70, 289] width 33 height 22
click at [72, 294] on input "checkbox" at bounding box center [71, 288] width 11 height 11
checkbox input "true"
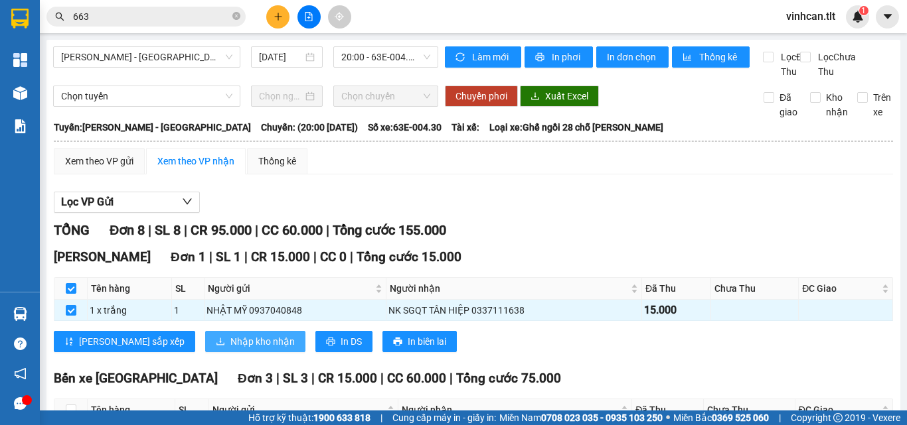
click at [230, 349] on span "Nhập kho nhận" at bounding box center [262, 341] width 64 height 15
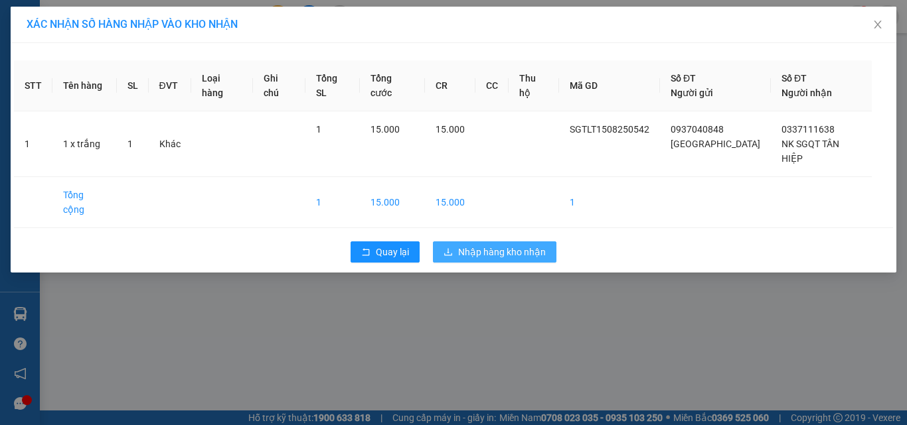
click at [554, 242] on button "Nhập hàng kho nhận" at bounding box center [494, 252] width 123 height 21
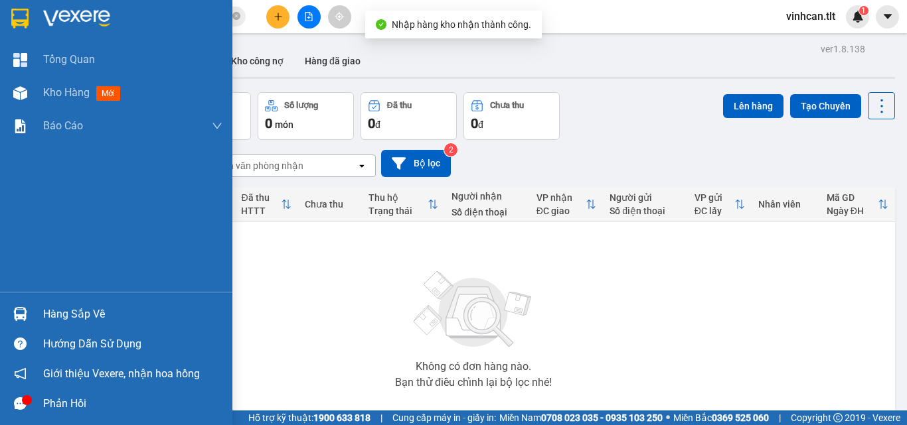
click at [17, 313] on img at bounding box center [20, 314] width 14 height 14
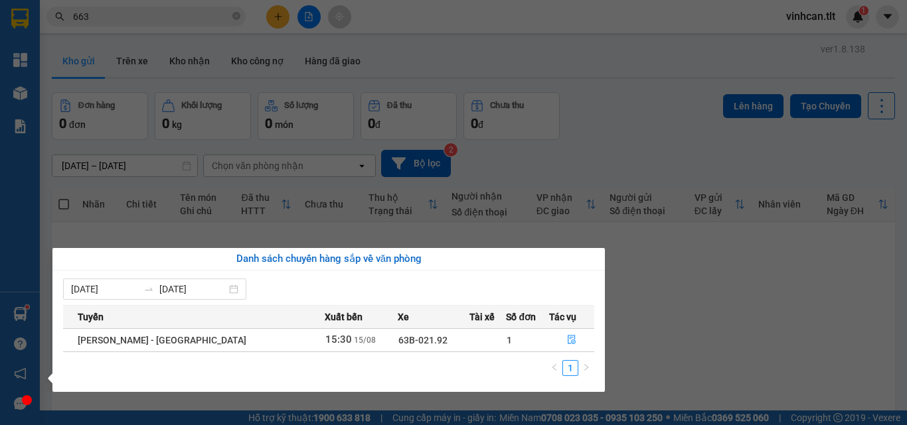
click at [15, 126] on div "Tổng Quan Kho hàng mới Báo cáo Báo cáo dòng tiền (VP) Hàng sắp về Hướng dẫn sử …" at bounding box center [20, 212] width 40 height 425
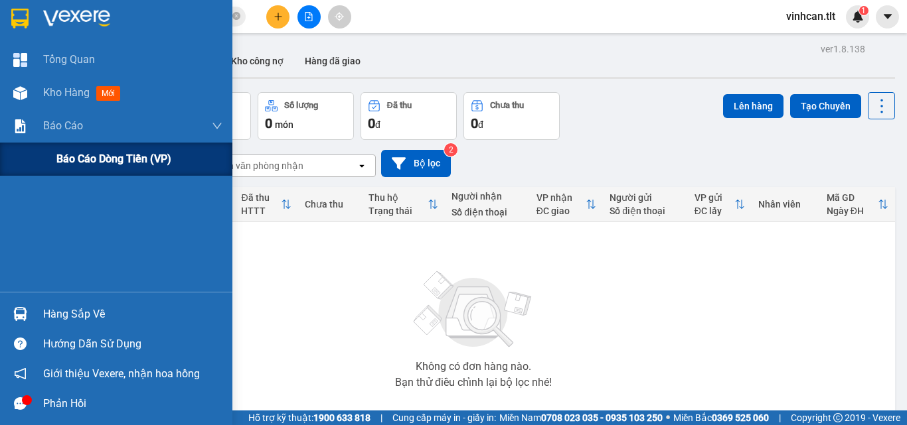
drag, startPoint x: 81, startPoint y: 165, endPoint x: 87, endPoint y: 171, distance: 8.4
click at [84, 168] on div "Báo cáo dòng tiền (VP)" at bounding box center [139, 159] width 166 height 33
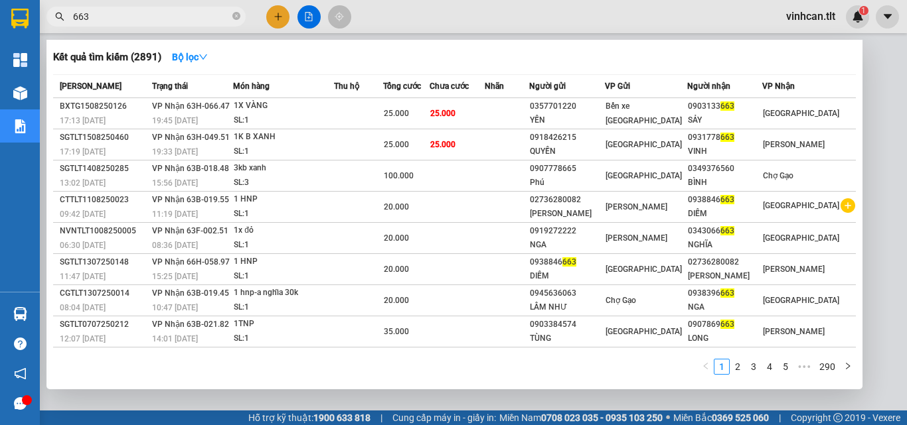
click at [182, 17] on input "663" at bounding box center [151, 16] width 157 height 15
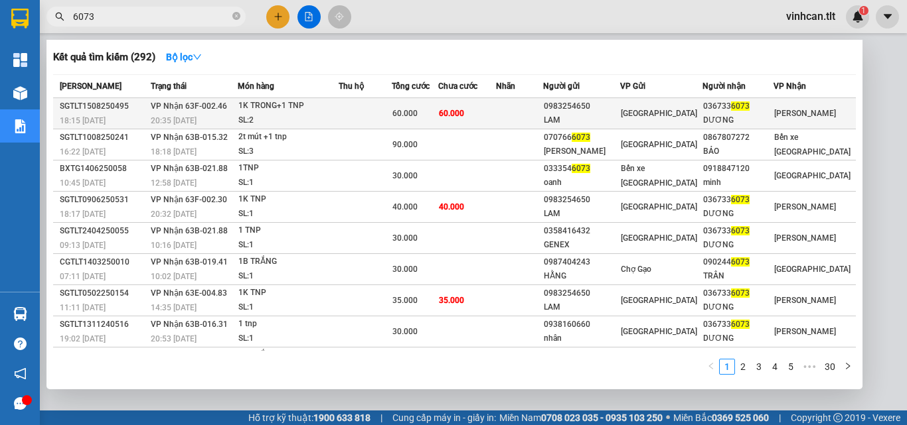
type input "6073"
click at [172, 102] on span "VP Nhận 63F-002.46" at bounding box center [189, 106] width 76 height 9
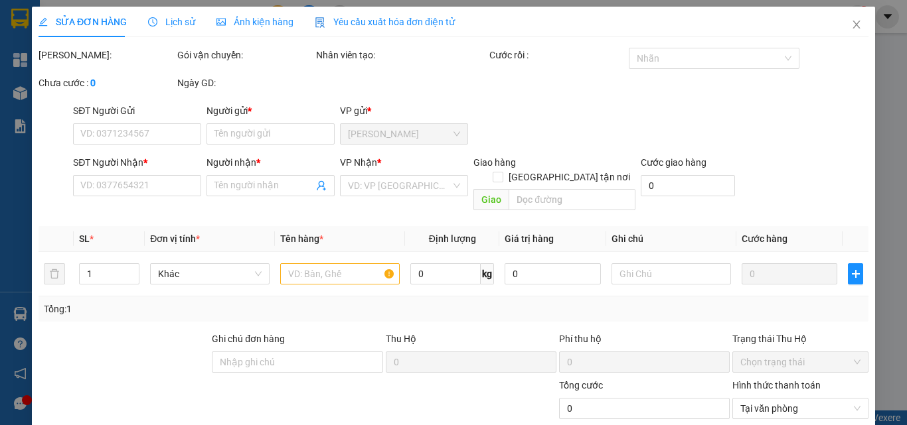
type input "0983254650"
type input "LAM"
type input "0367336073"
type input "DƯƠNG"
type input "60.000"
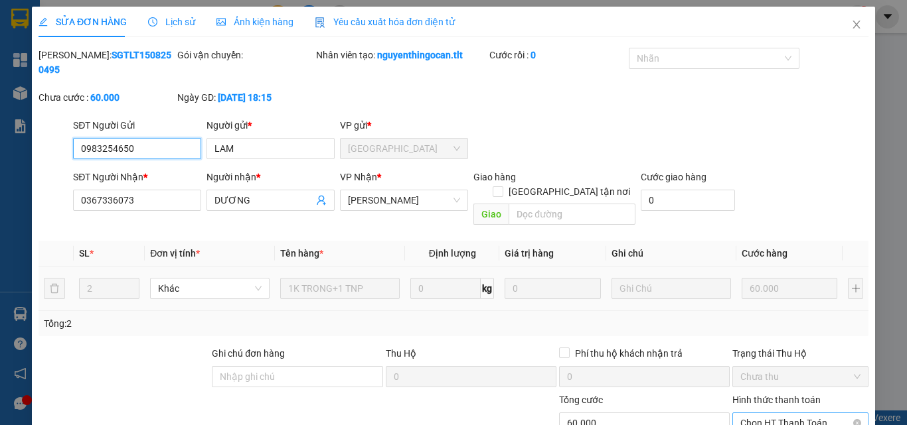
scroll to position [62, 0]
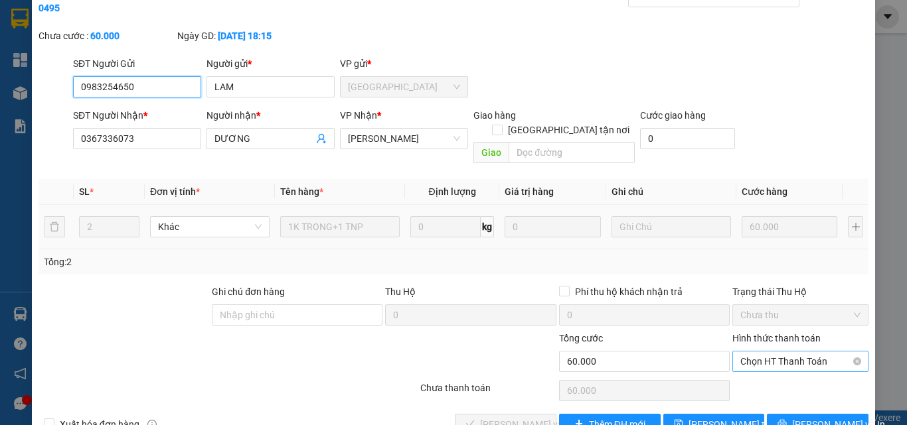
click at [785, 352] on span "Chọn HT Thanh Toán" at bounding box center [800, 362] width 120 height 20
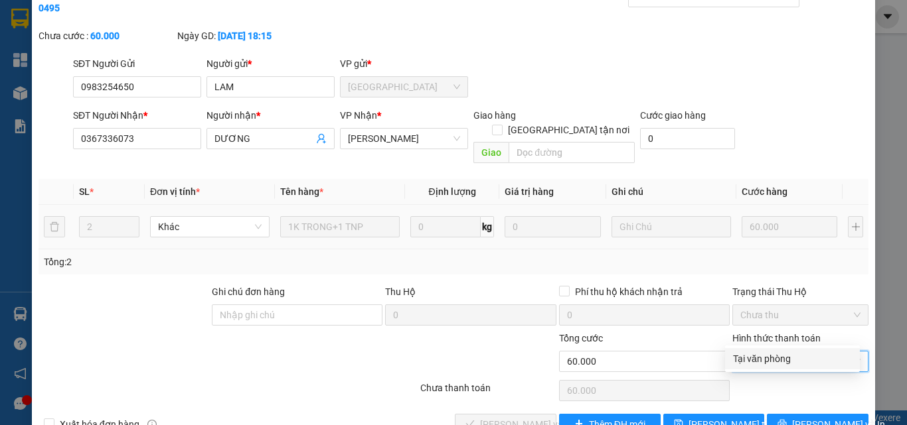
click at [780, 353] on div "Tại văn phòng" at bounding box center [792, 359] width 119 height 15
type input "0"
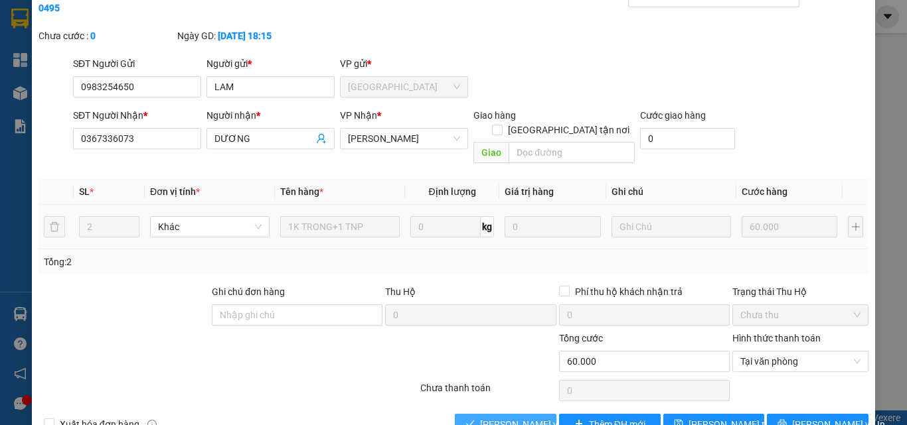
click at [480, 417] on span "[PERSON_NAME] và Giao hàng" at bounding box center [543, 424] width 127 height 15
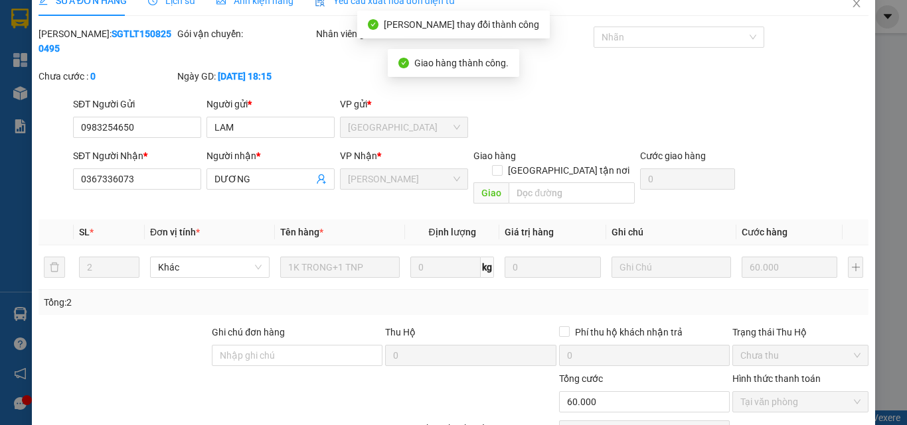
scroll to position [0, 0]
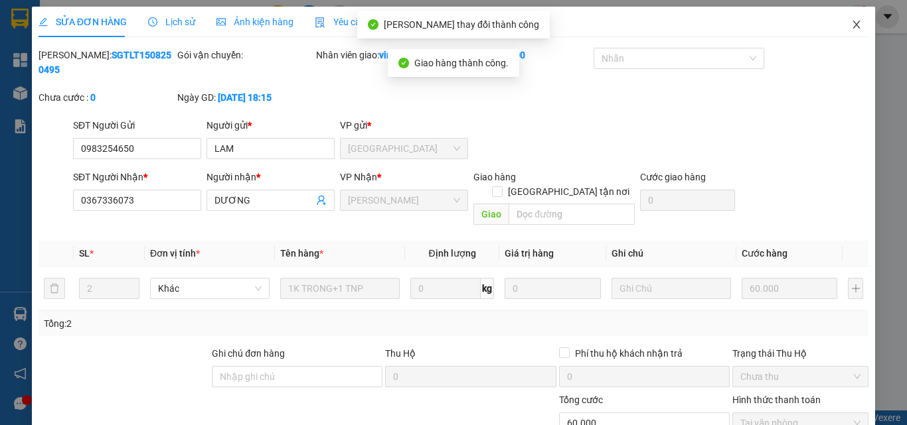
click at [853, 23] on span "Close" at bounding box center [856, 25] width 37 height 37
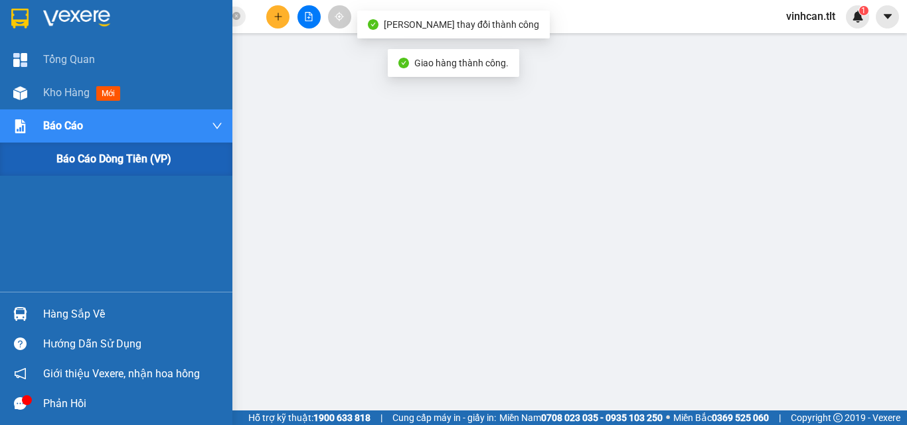
drag, startPoint x: 135, startPoint y: 153, endPoint x: 196, endPoint y: 149, distance: 61.8
click at [135, 153] on span "Báo cáo dòng tiền (VP)" at bounding box center [113, 159] width 115 height 17
